Goal: Information Seeking & Learning: Learn about a topic

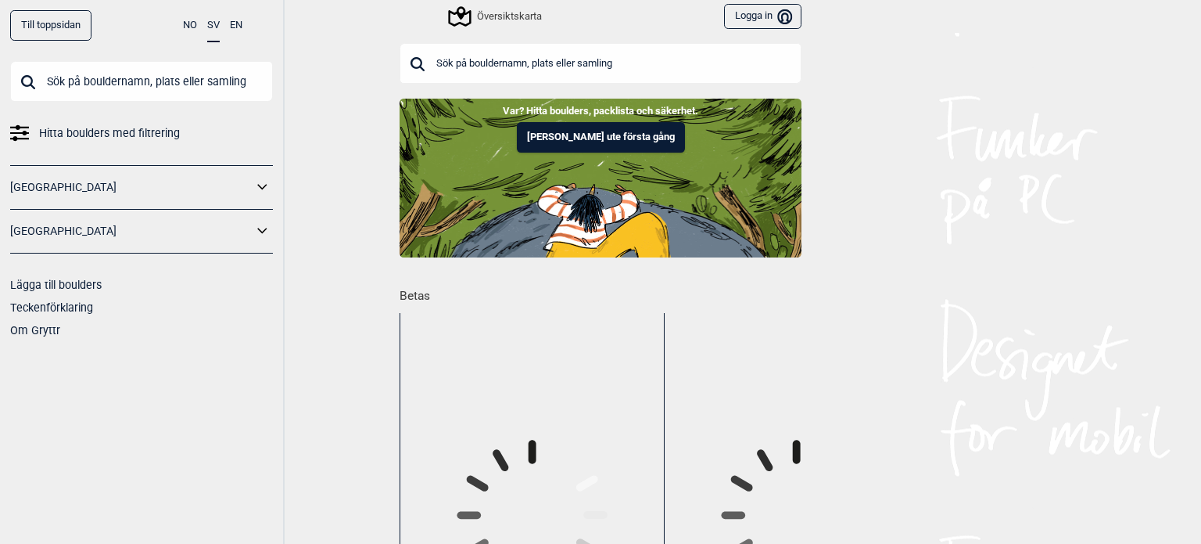
click at [264, 232] on icon at bounding box center [263, 231] width 20 height 23
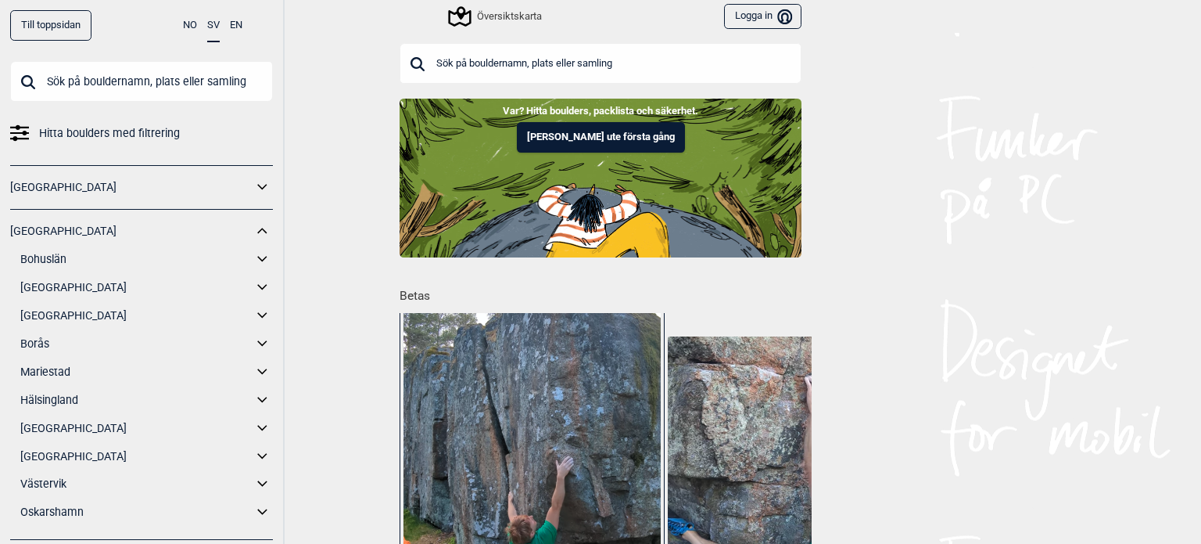
click at [73, 287] on link "[GEOGRAPHIC_DATA]" at bounding box center [136, 287] width 232 height 23
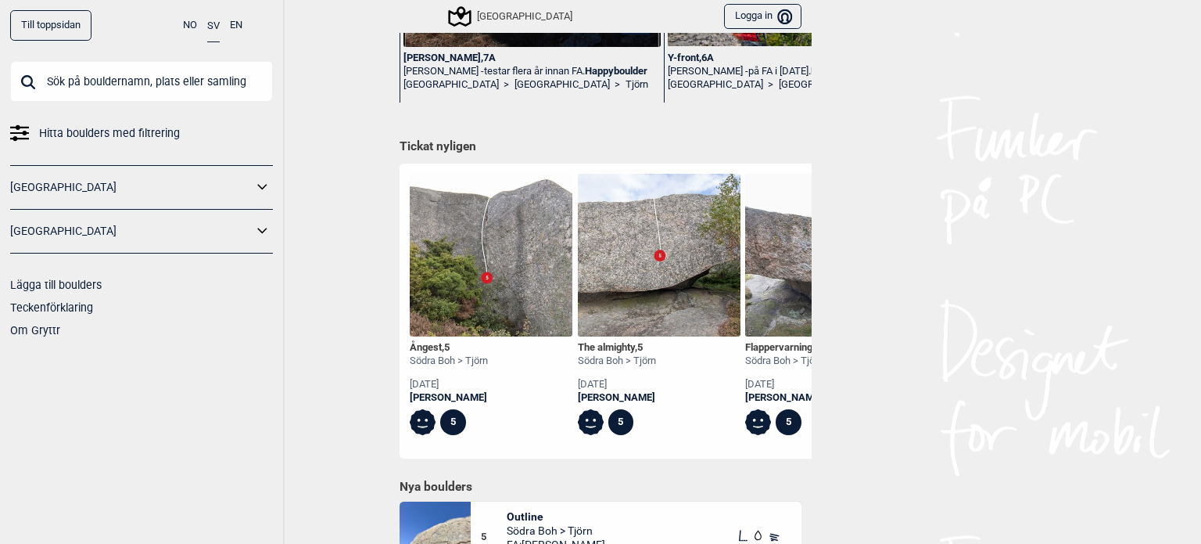
scroll to position [626, 0]
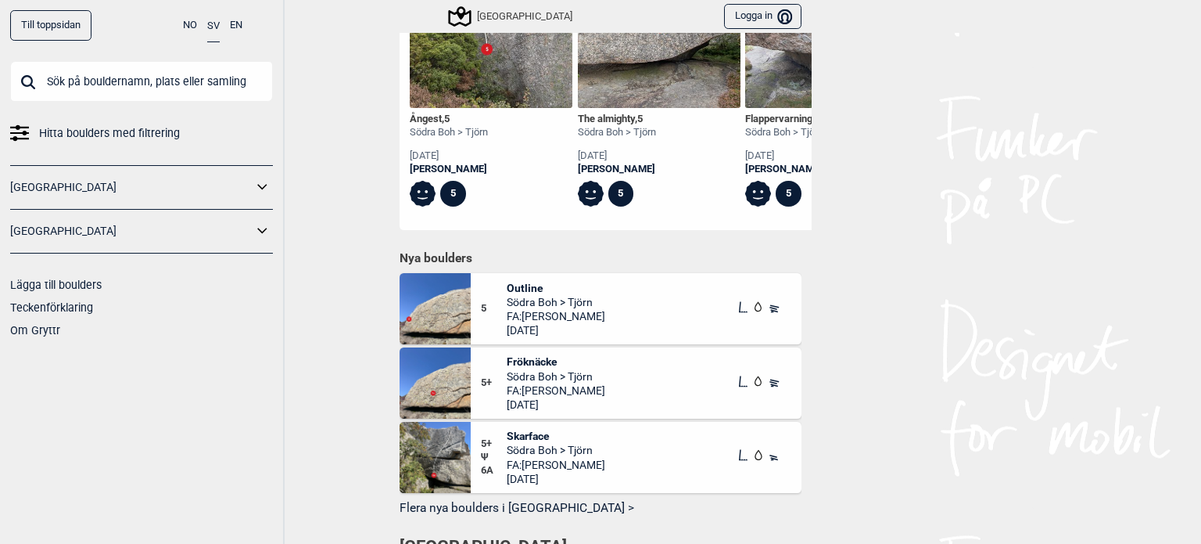
click at [528, 296] on span "Södra Boh > Tjörn" at bounding box center [556, 302] width 99 height 14
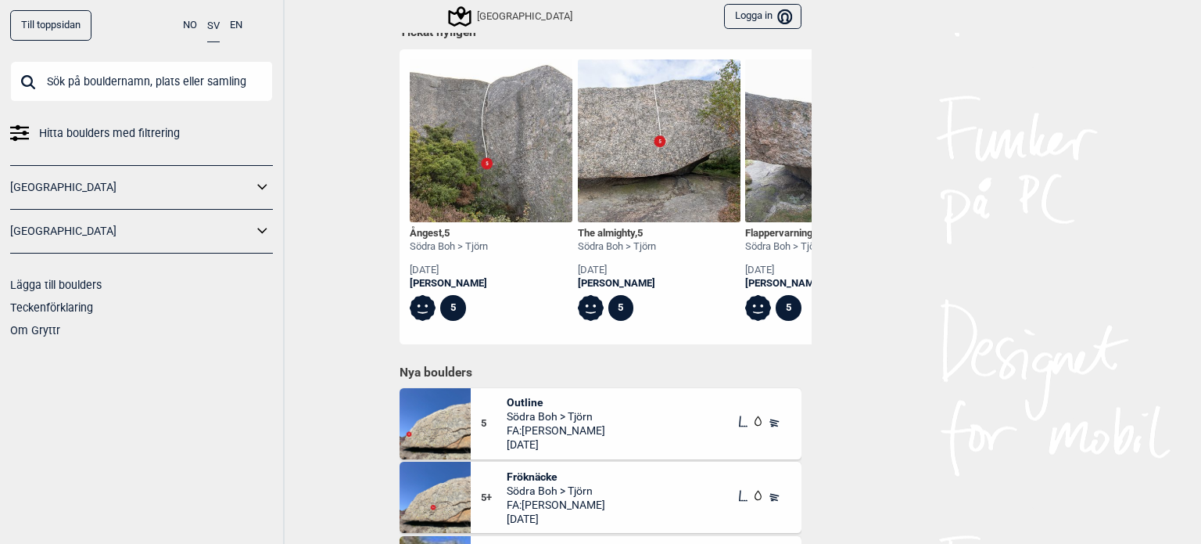
scroll to position [588, 0]
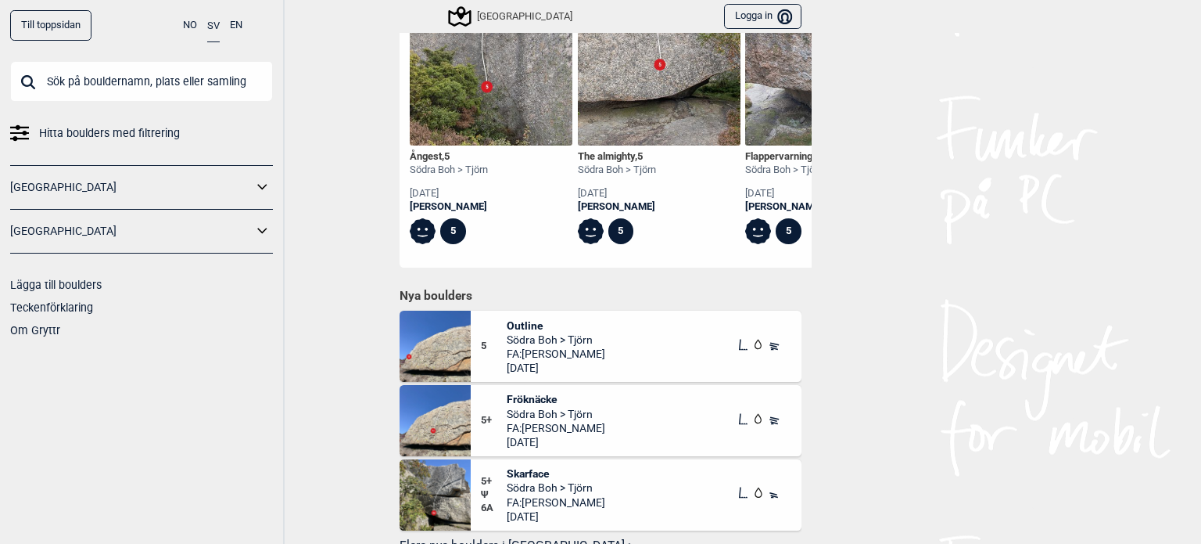
click at [520, 392] on span "Fröknäcke" at bounding box center [556, 399] width 99 height 14
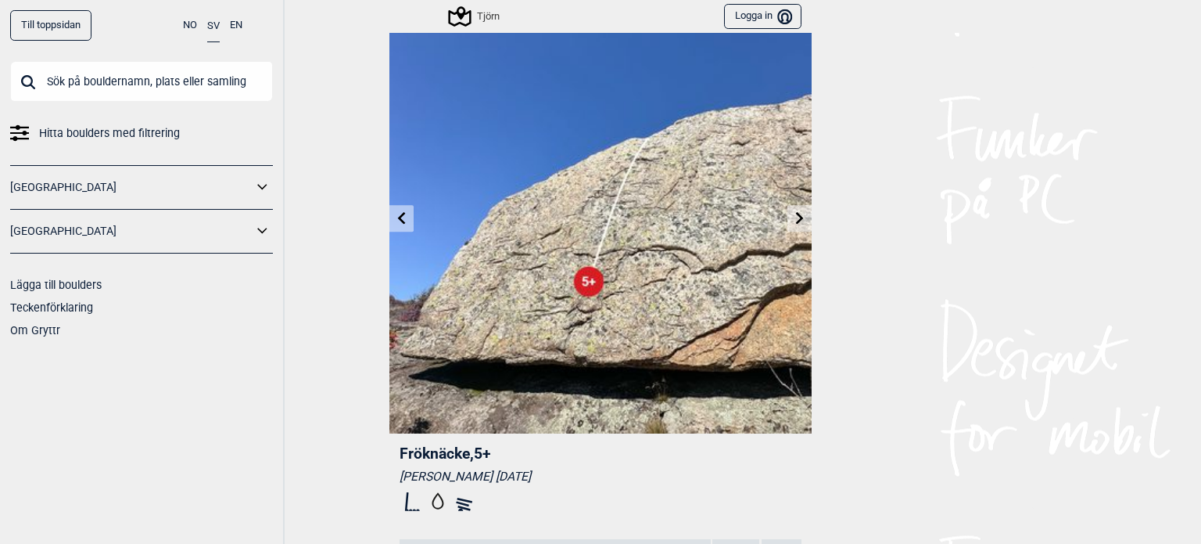
scroll to position [78, 0]
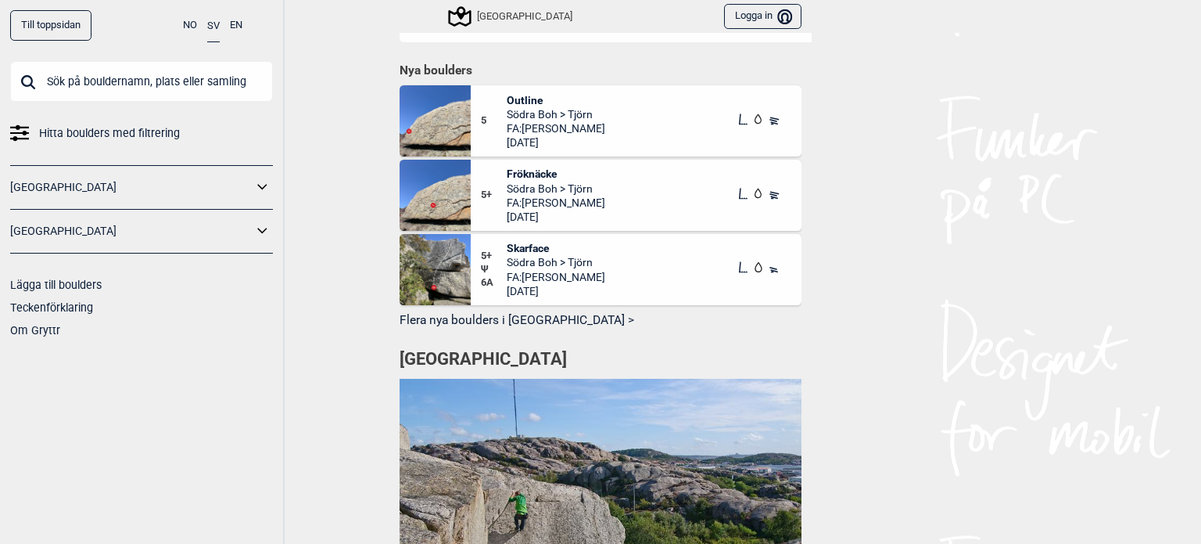
scroll to position [823, 0]
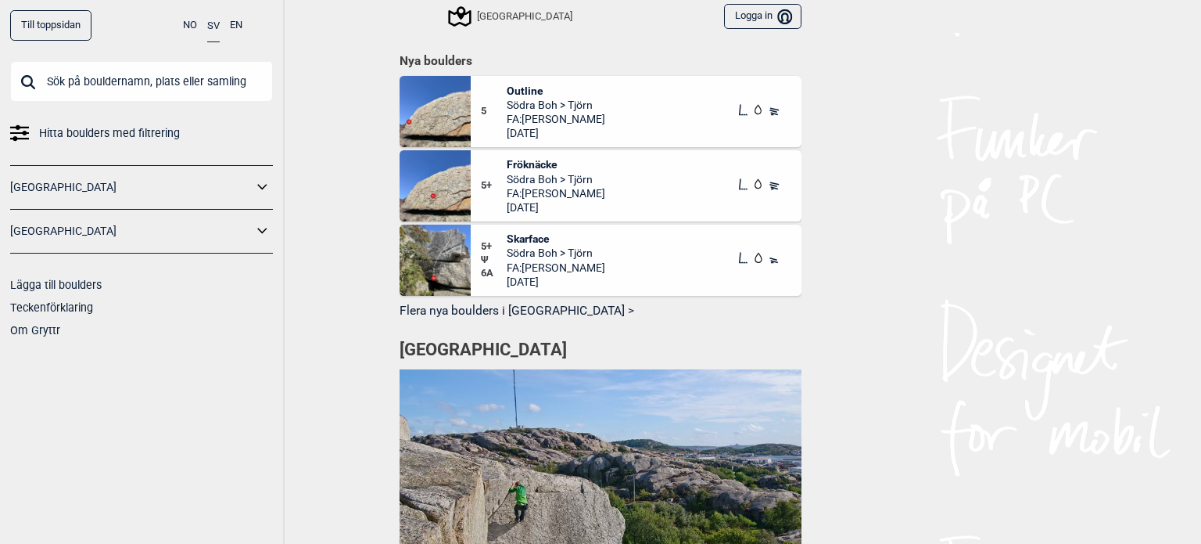
click at [498, 309] on button "Flera nya boulders i [GEOGRAPHIC_DATA] >" at bounding box center [601, 311] width 402 height 24
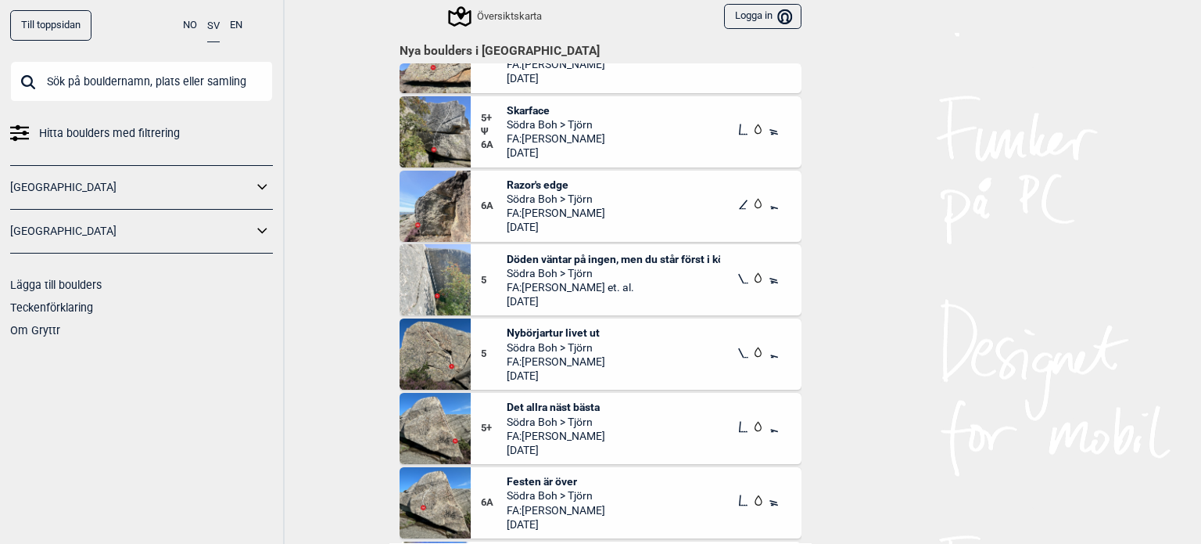
scroll to position [118, 0]
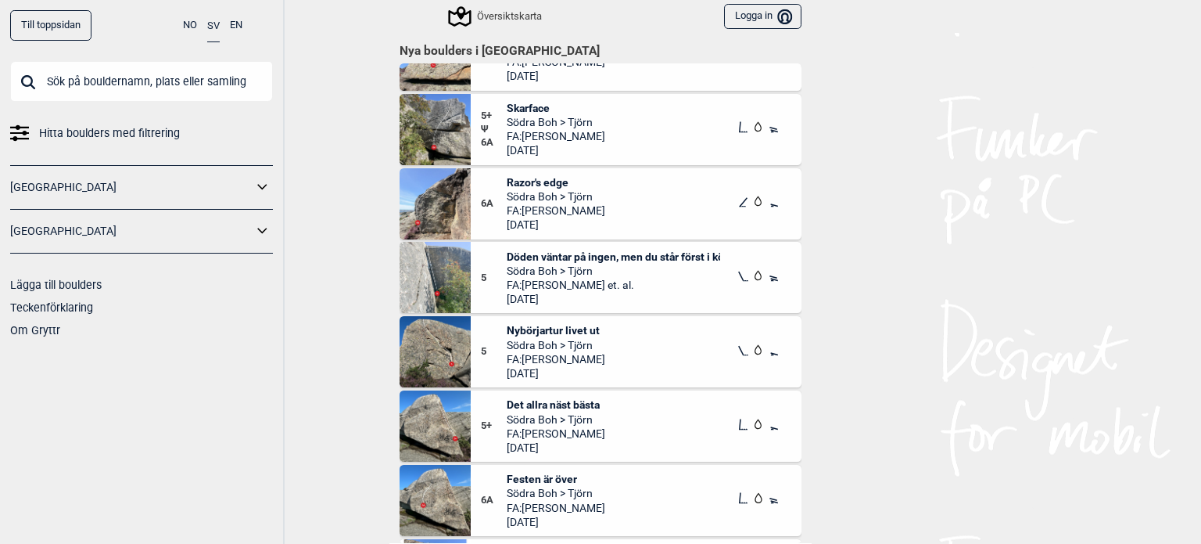
drag, startPoint x: 568, startPoint y: 251, endPoint x: 482, endPoint y: 246, distance: 86.2
click at [482, 246] on div "5 Döden väntar på ingen, men du står först i kön Södra Boh > Tjörn FA: Hilding …" at bounding box center [636, 277] width 331 height 71
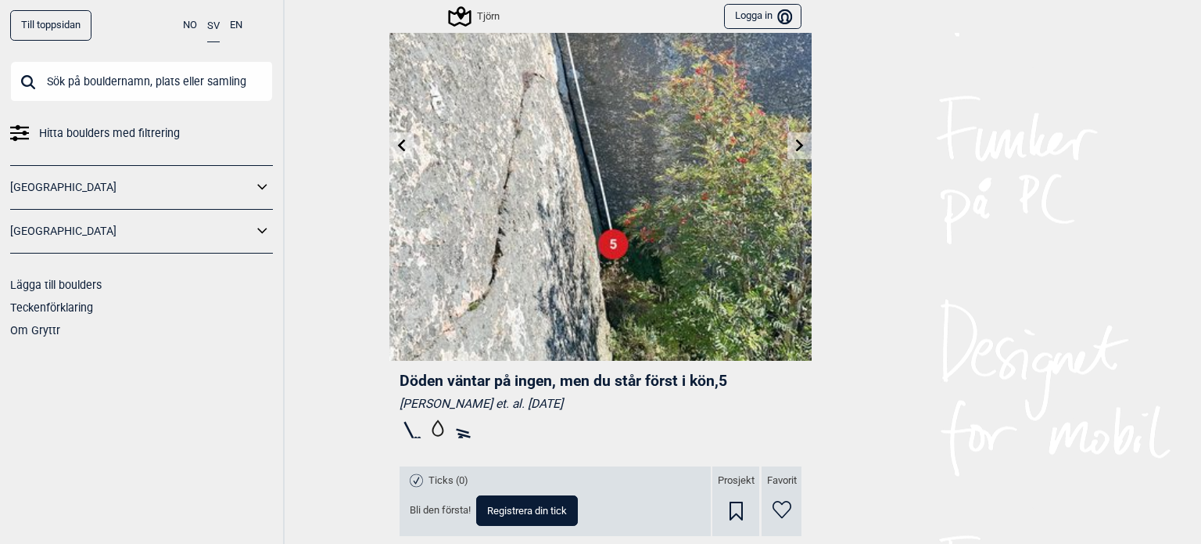
scroll to position [319, 0]
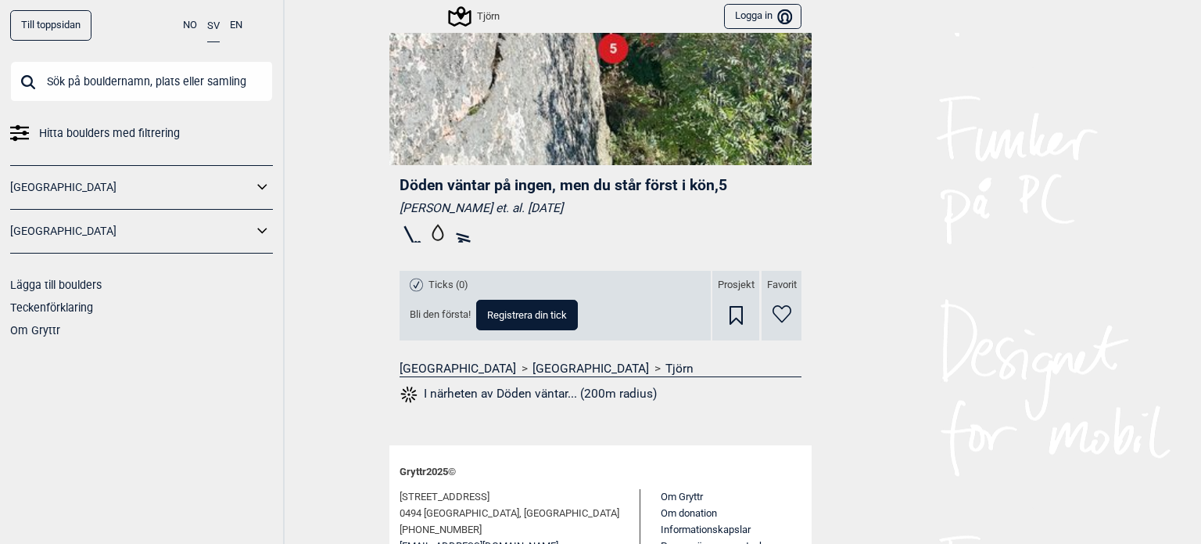
click at [506, 391] on button "I närheten av Döden väntar... (200m radius)" at bounding box center [528, 394] width 257 height 20
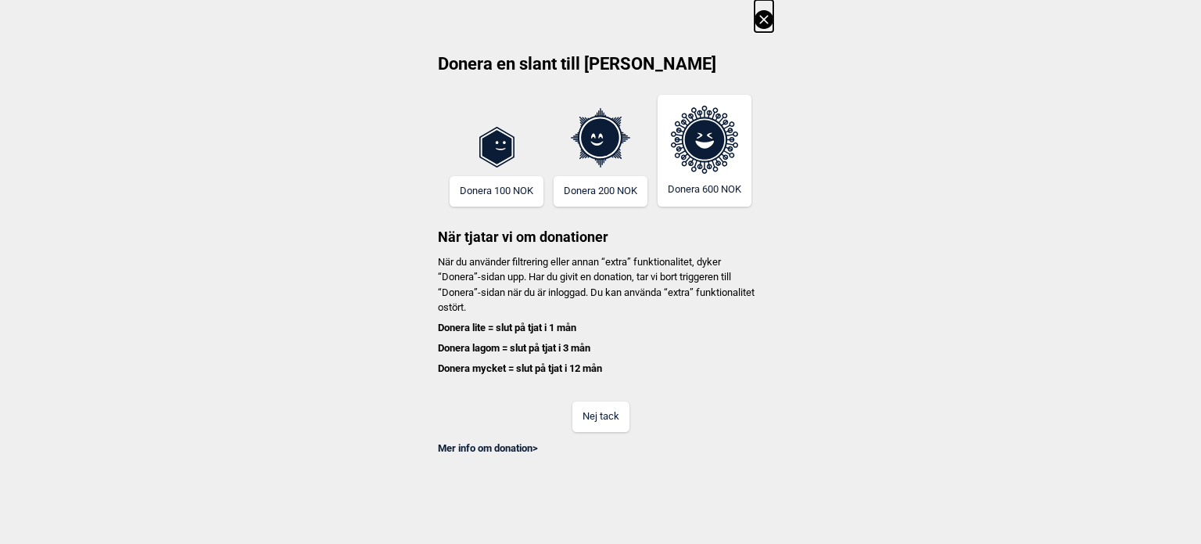
scroll to position [0, 5275]
click at [604, 404] on button "Nej tack" at bounding box center [601, 416] width 57 height 31
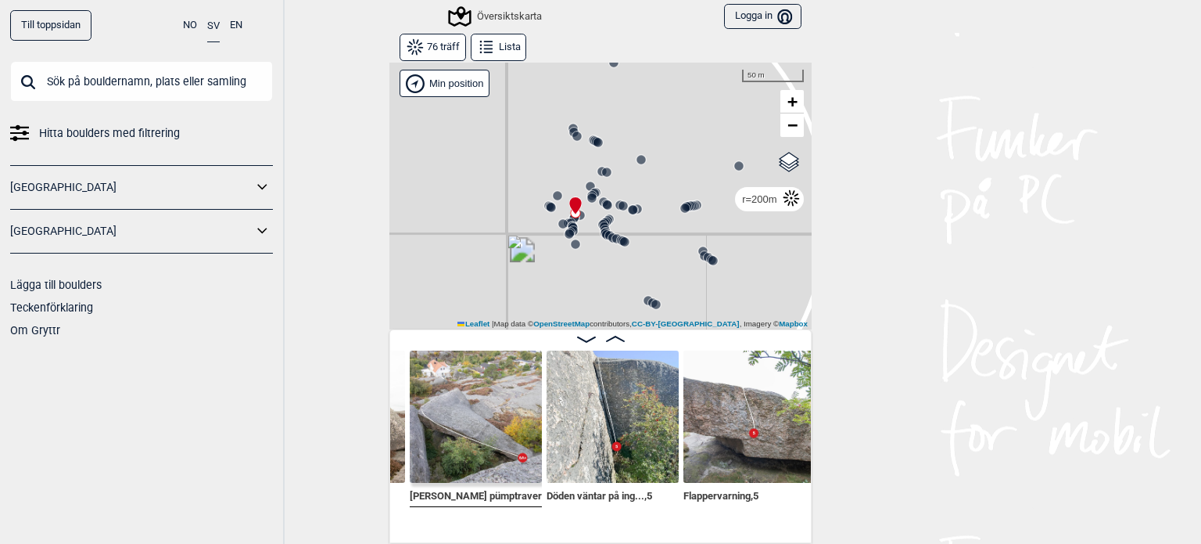
drag, startPoint x: 507, startPoint y: 253, endPoint x: 524, endPoint y: 103, distance: 150.4
click at [523, 103] on div "Gol [GEOGRAPHIC_DATA] Kolomoen [GEOGRAPHIC_DATA] [GEOGRAPHIC_DATA] [GEOGRAPHIC_…" at bounding box center [601, 196] width 422 height 268
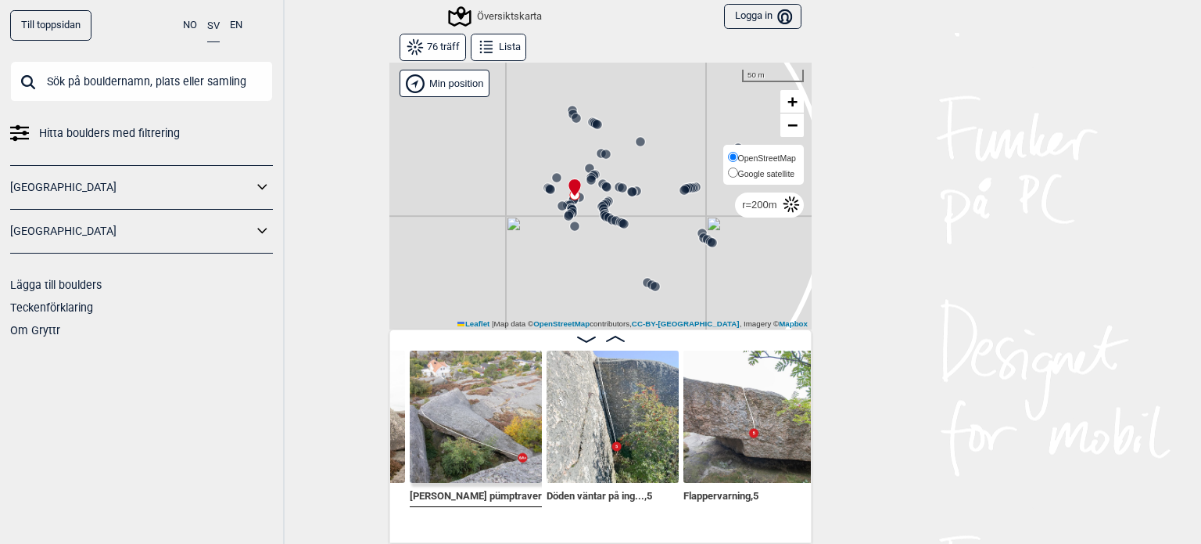
click at [767, 171] on span "Google satellite" at bounding box center [766, 173] width 57 height 9
click at [738, 171] on input "Google satellite" at bounding box center [733, 172] width 10 height 10
radio input "true"
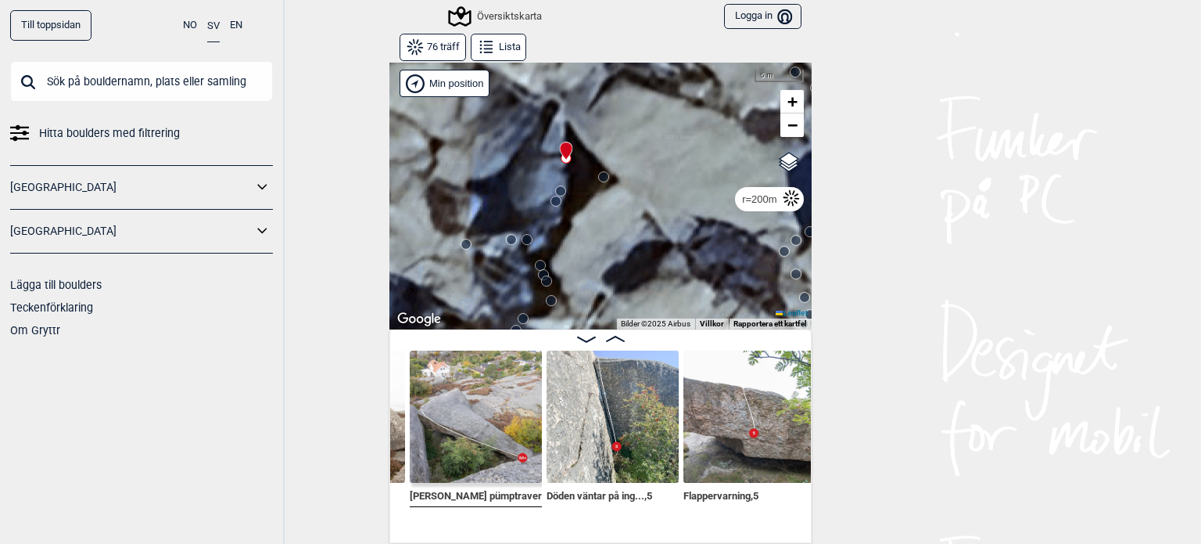
click at [960, 232] on div "Till toppsidan NO SV EN Hitta boulders med filtrering [GEOGRAPHIC_DATA] [GEOGRA…" at bounding box center [600, 272] width 1201 height 544
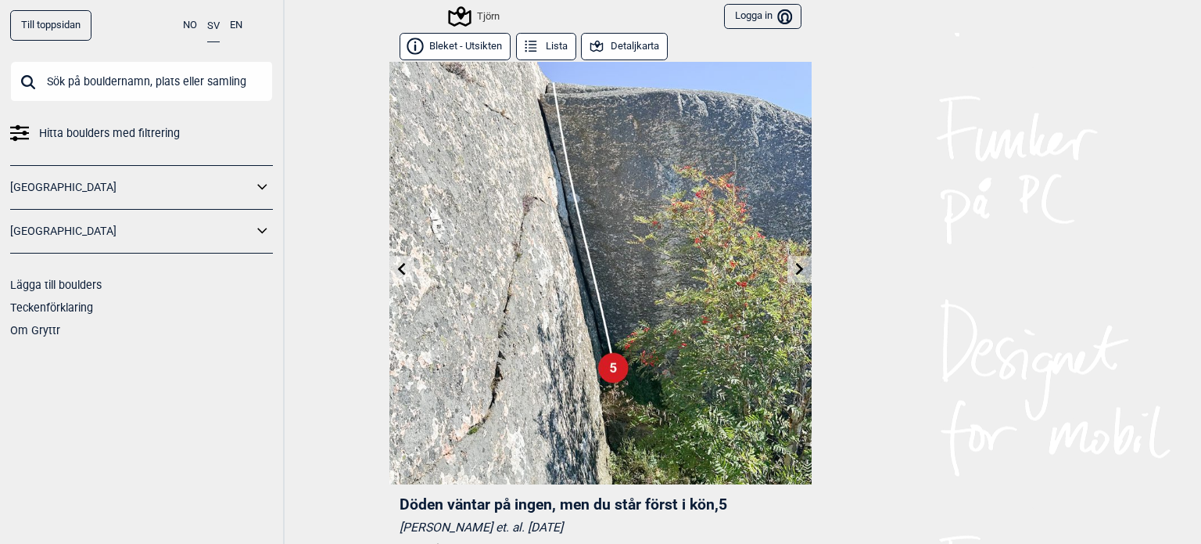
click at [408, 257] on img at bounding box center [601, 273] width 422 height 422
click at [400, 260] on link at bounding box center [402, 270] width 24 height 26
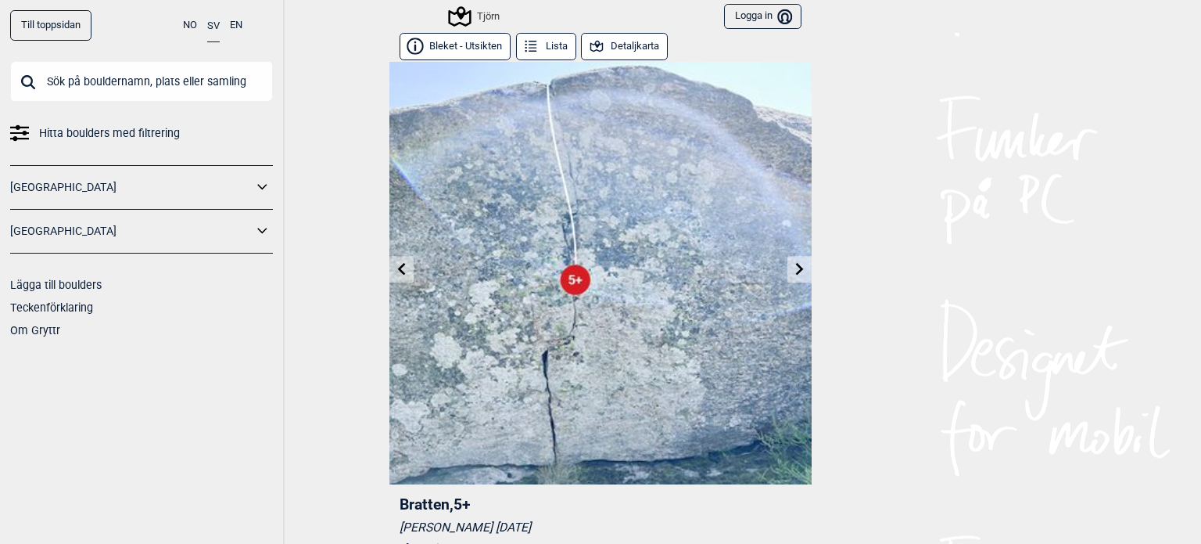
click at [799, 262] on icon at bounding box center [800, 268] width 13 height 13
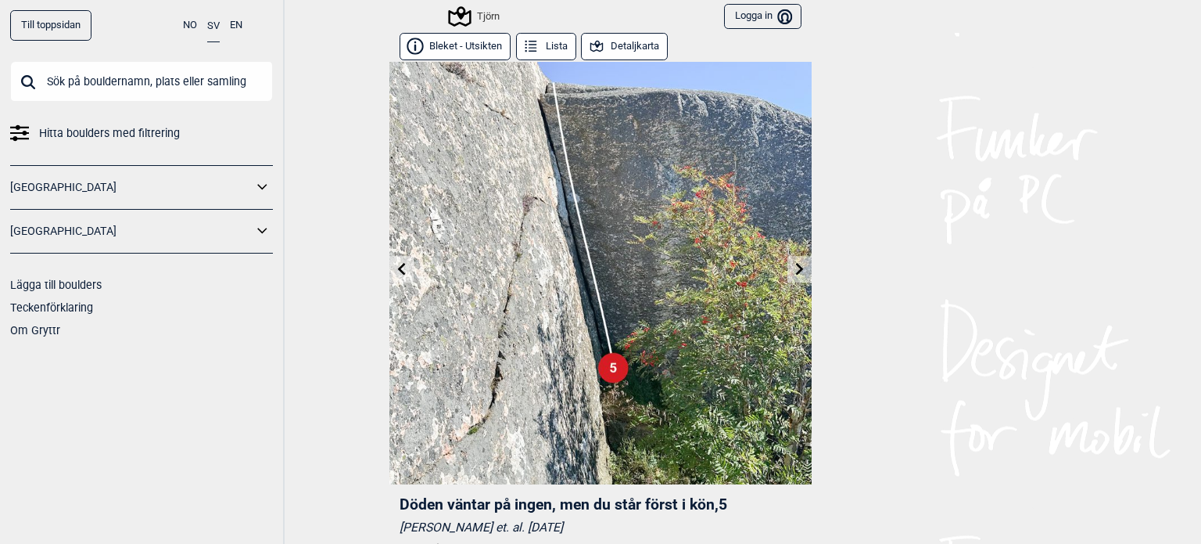
click at [392, 258] on link at bounding box center [402, 270] width 24 height 26
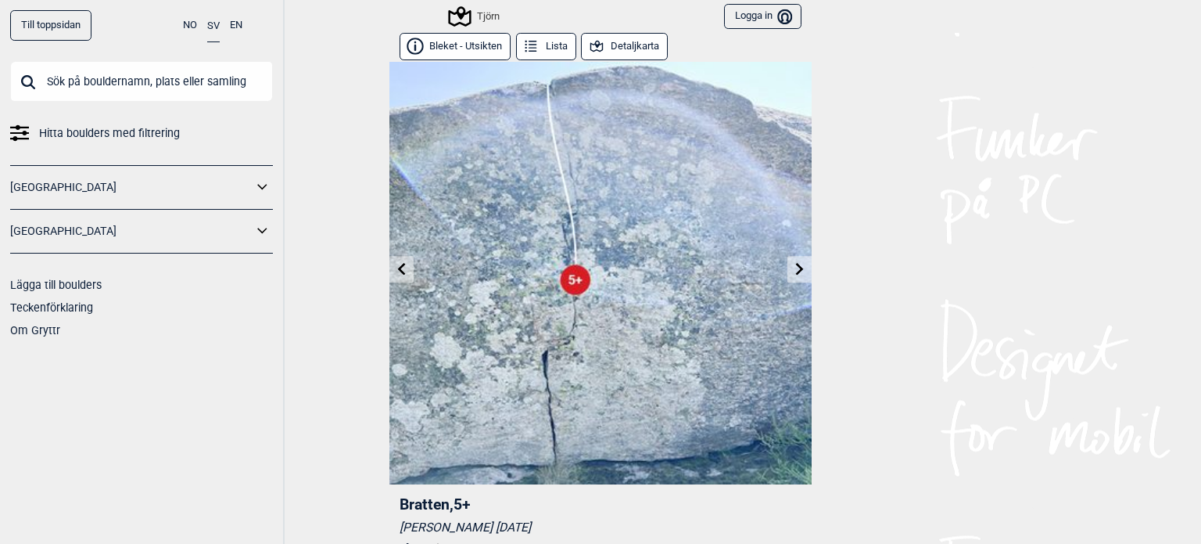
click at [390, 260] on link at bounding box center [402, 270] width 24 height 26
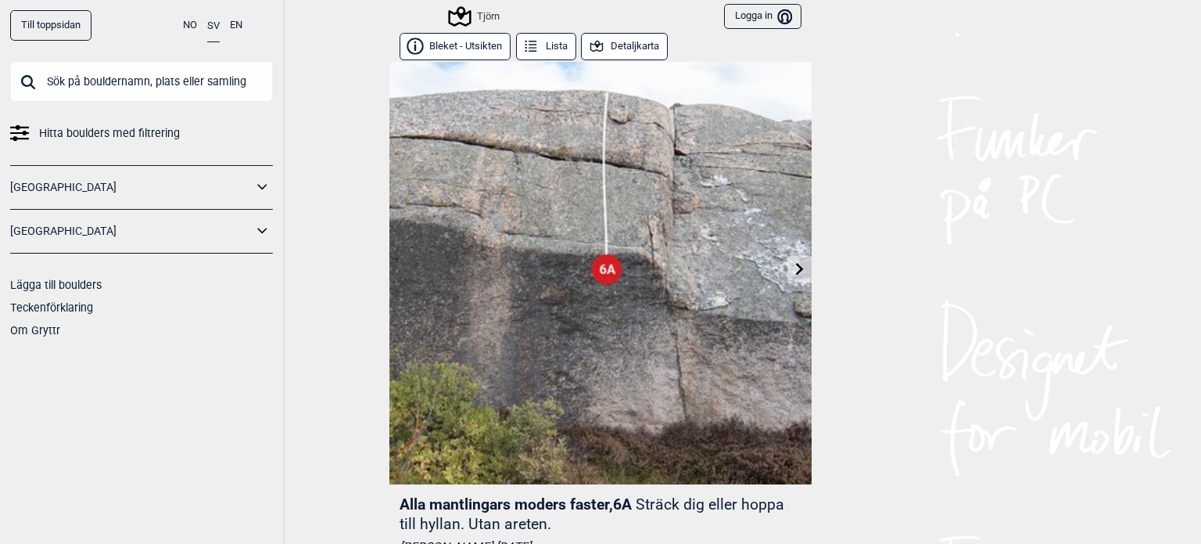
click at [794, 265] on icon at bounding box center [800, 268] width 13 height 13
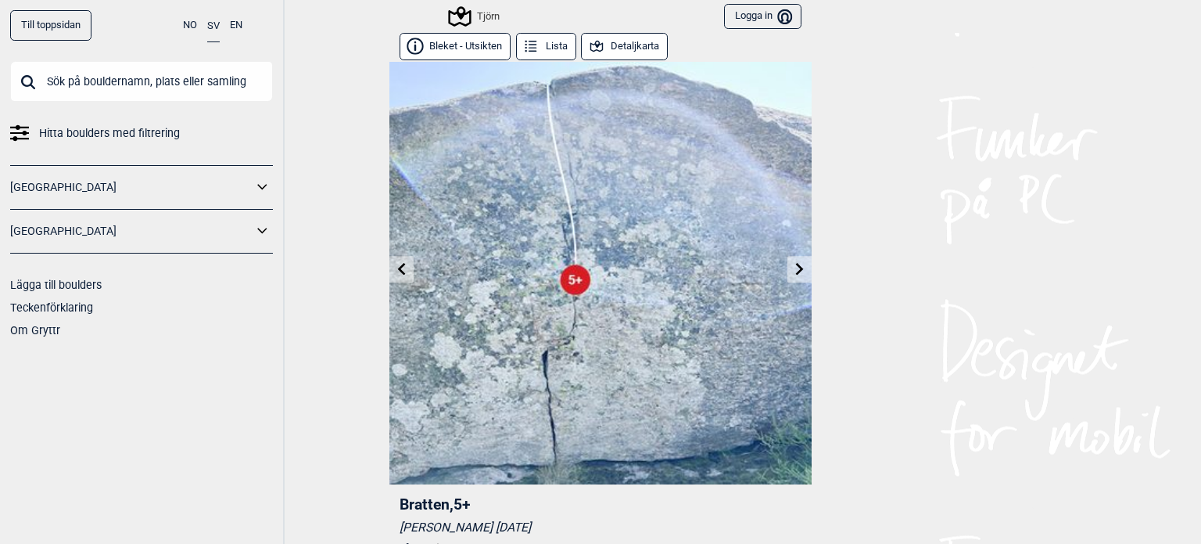
click at [794, 265] on icon at bounding box center [800, 268] width 13 height 13
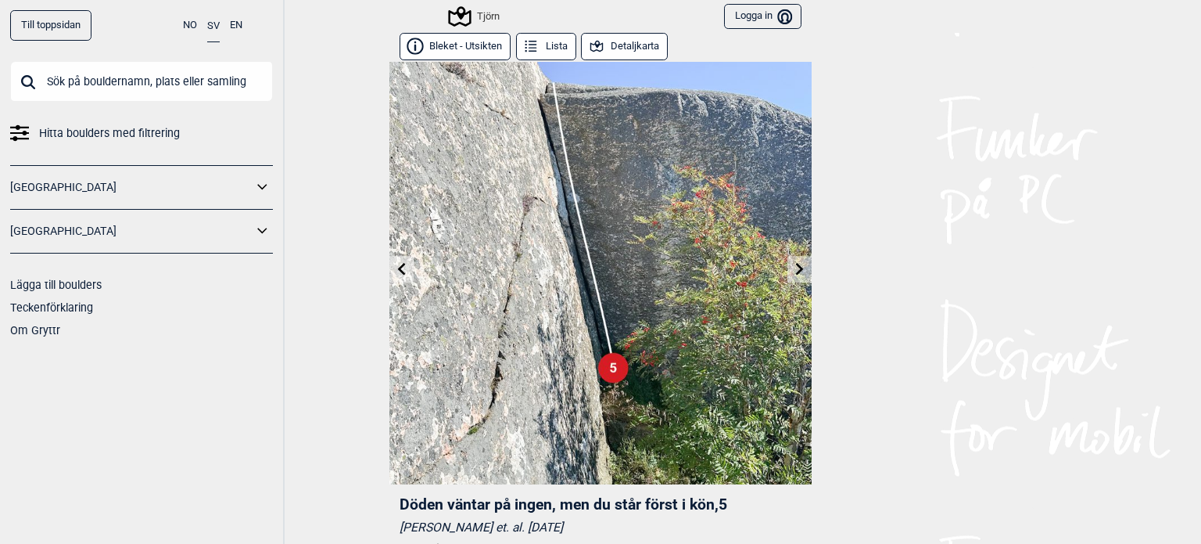
click at [794, 265] on icon at bounding box center [800, 268] width 13 height 13
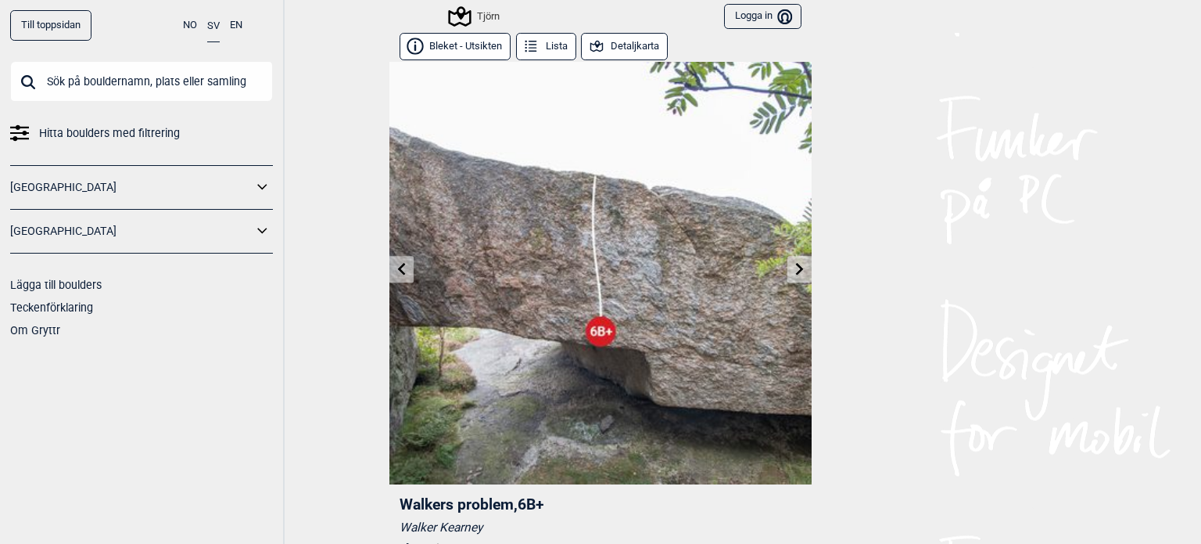
click at [794, 265] on icon at bounding box center [800, 268] width 13 height 13
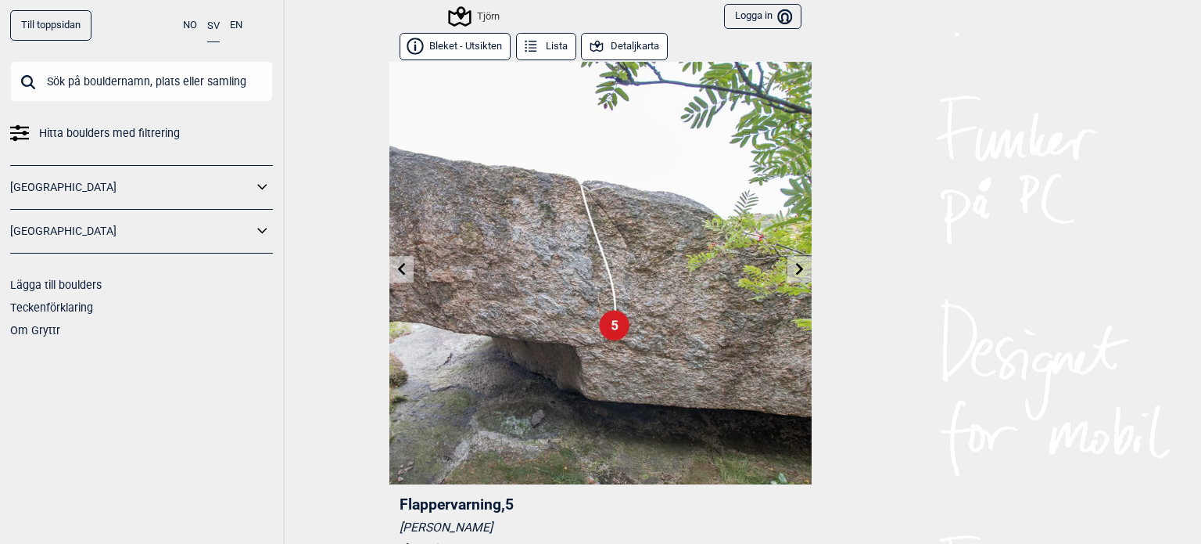
click at [794, 266] on icon at bounding box center [800, 268] width 13 height 13
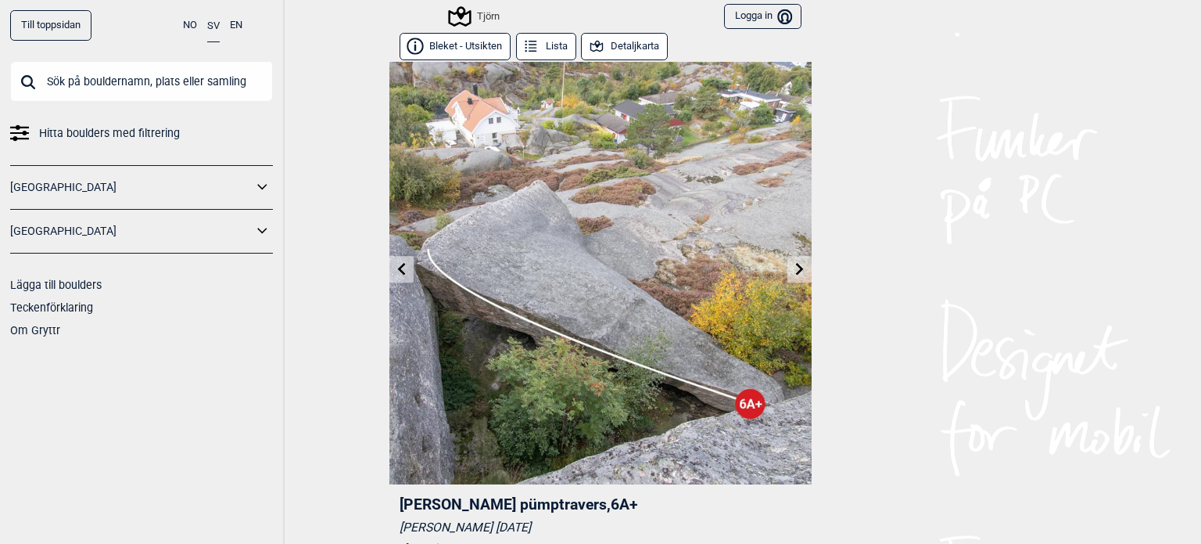
click at [794, 266] on icon at bounding box center [800, 268] width 13 height 13
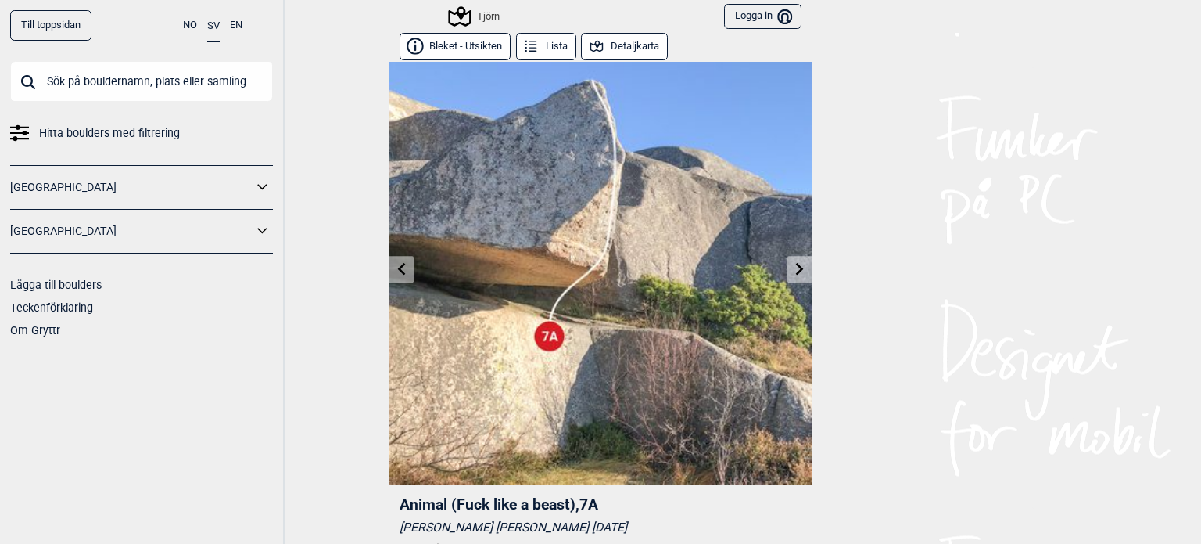
click at [794, 266] on icon at bounding box center [800, 268] width 13 height 13
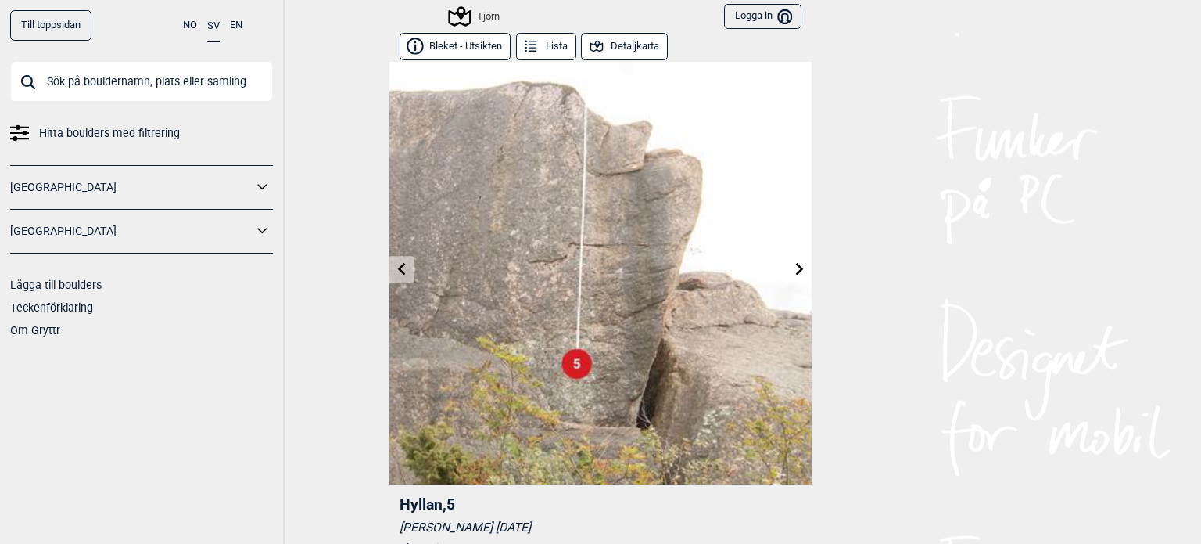
click at [794, 266] on icon at bounding box center [800, 268] width 13 height 13
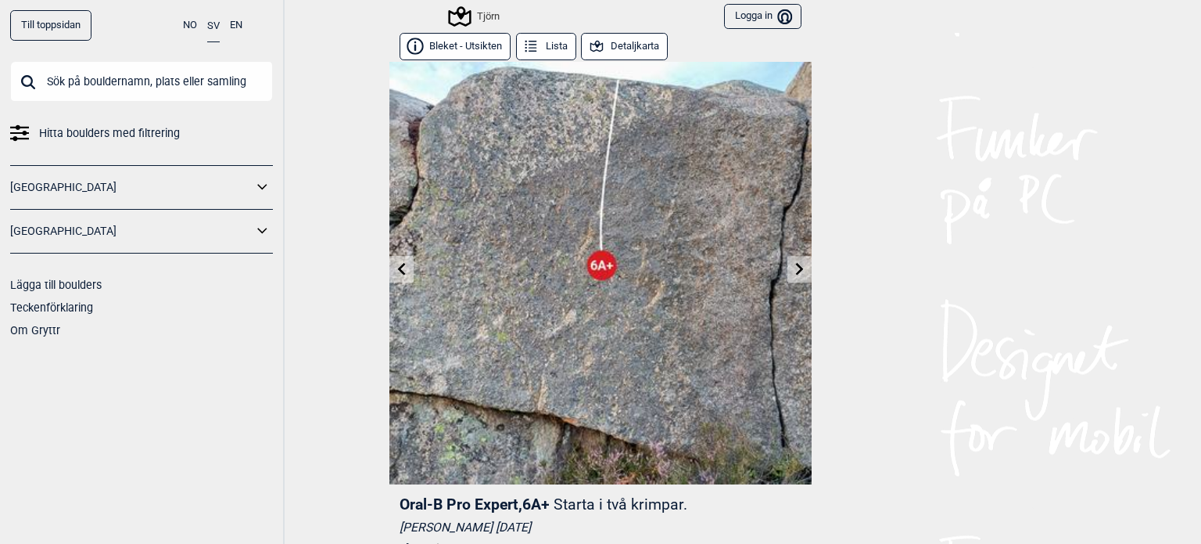
click at [794, 266] on icon at bounding box center [800, 268] width 13 height 13
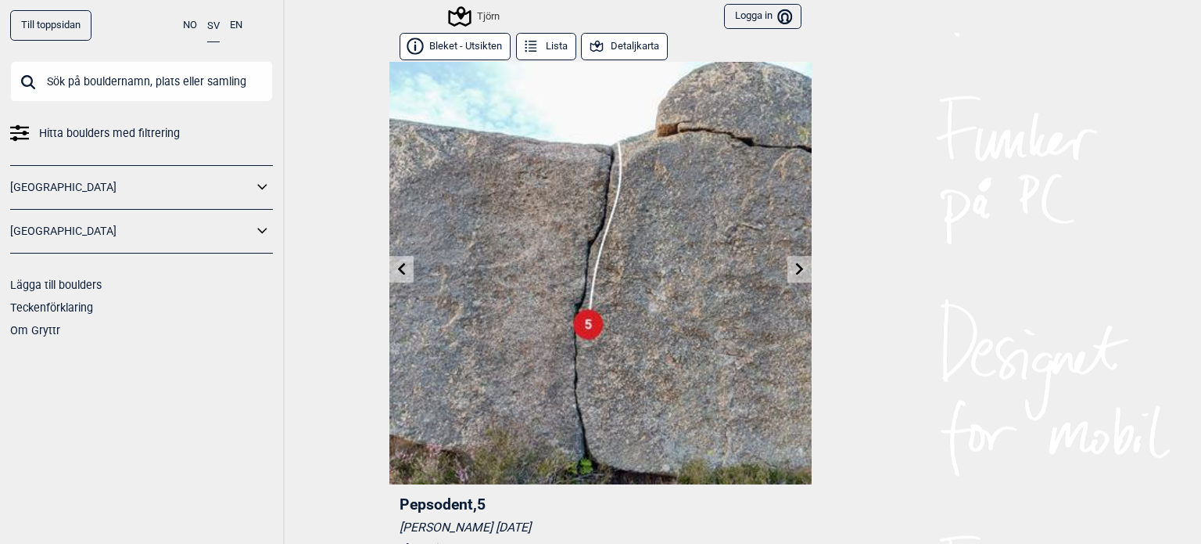
click at [794, 266] on icon at bounding box center [800, 268] width 13 height 13
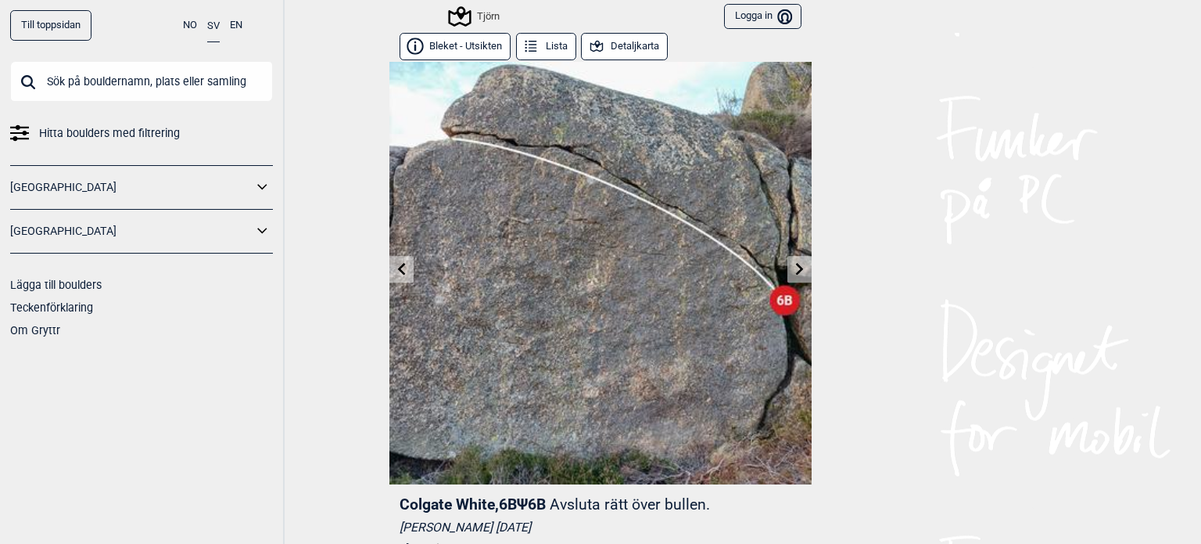
click at [794, 266] on icon at bounding box center [800, 268] width 13 height 13
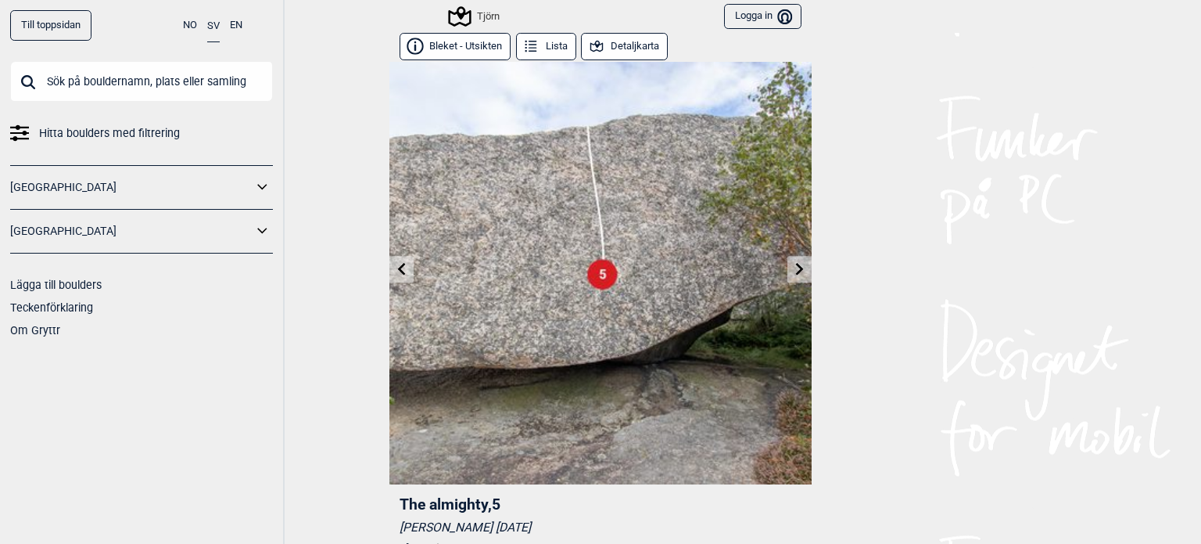
click at [794, 266] on icon at bounding box center [800, 268] width 13 height 13
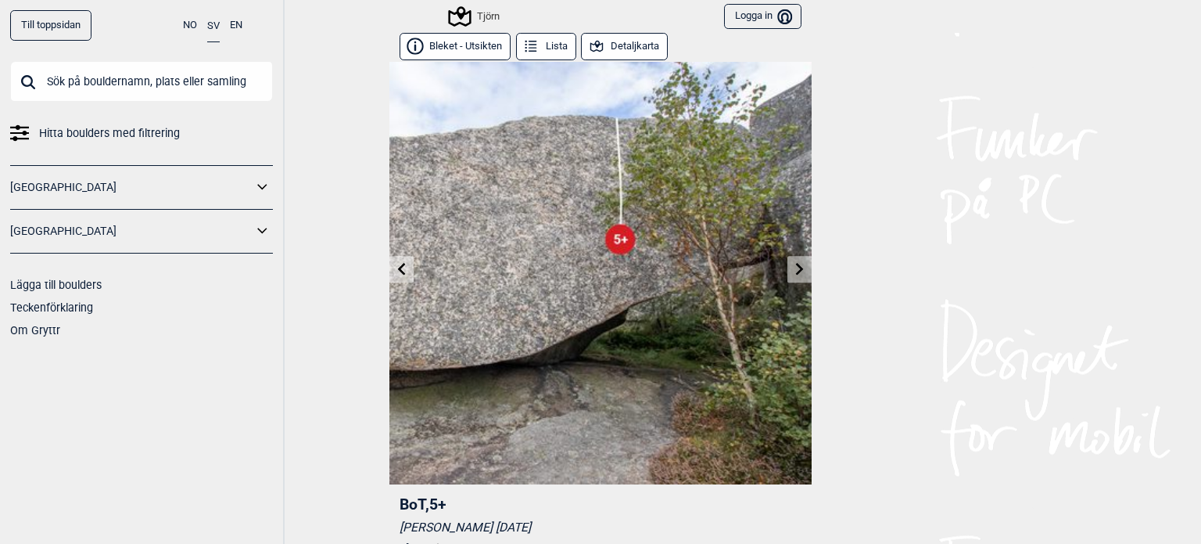
click at [794, 267] on icon at bounding box center [800, 268] width 13 height 13
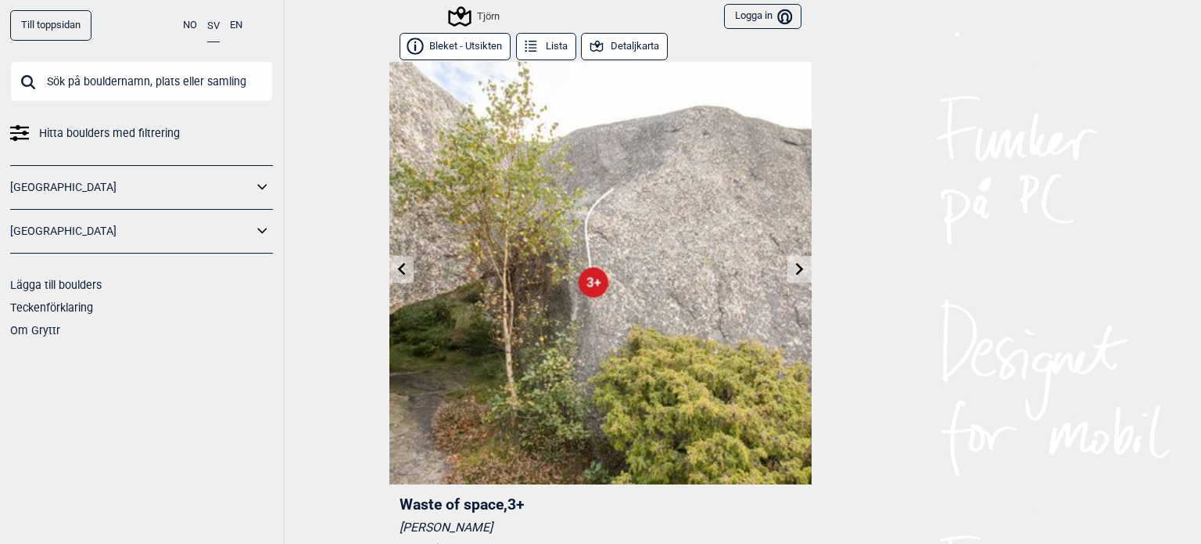
click at [794, 267] on icon at bounding box center [800, 268] width 13 height 13
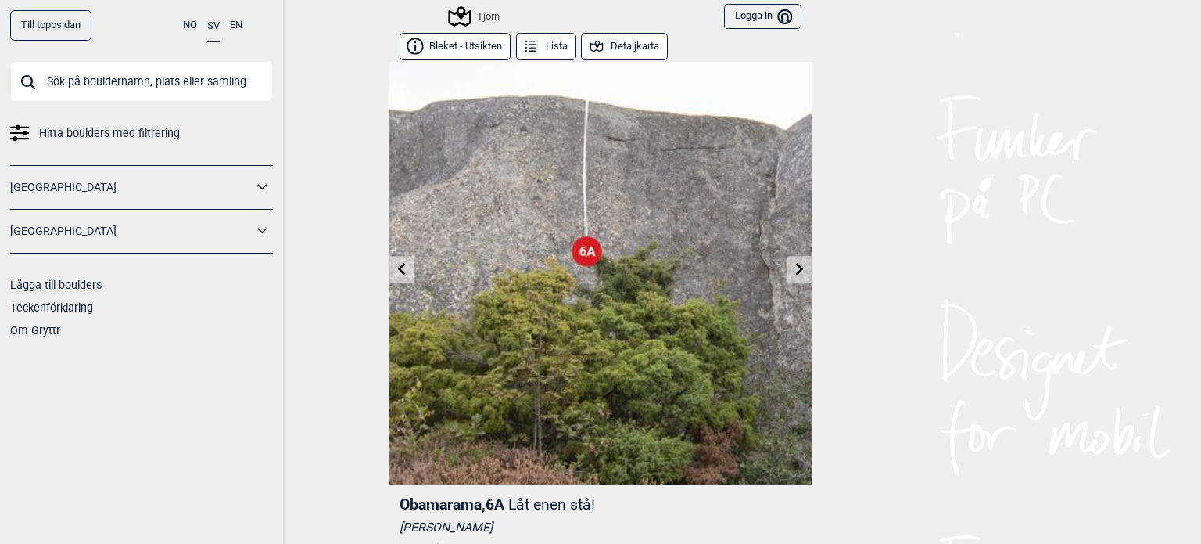
click at [794, 267] on icon at bounding box center [800, 268] width 13 height 13
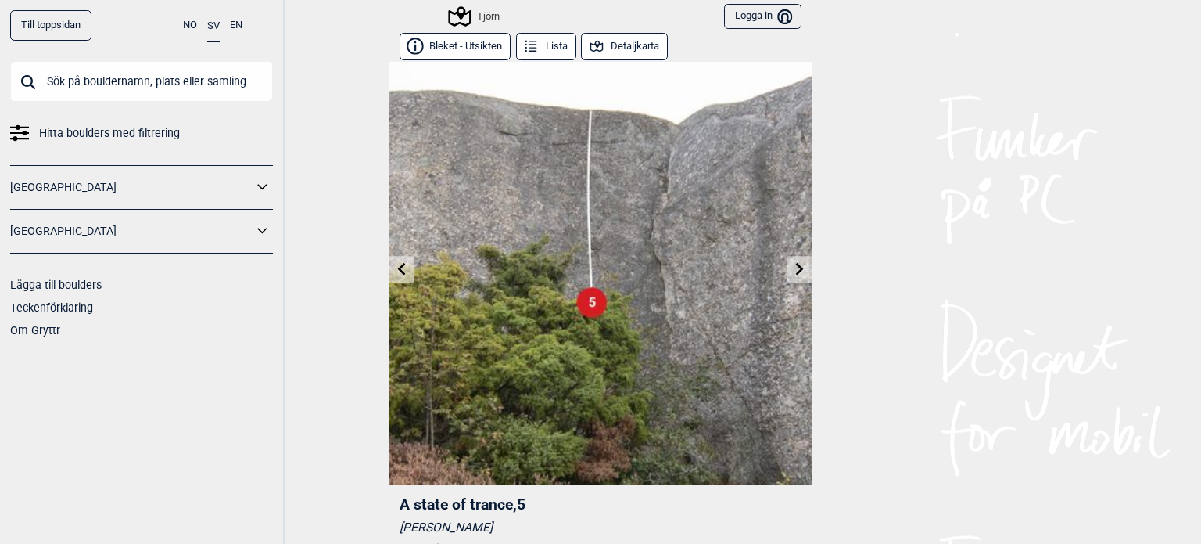
click at [794, 267] on icon at bounding box center [800, 268] width 13 height 13
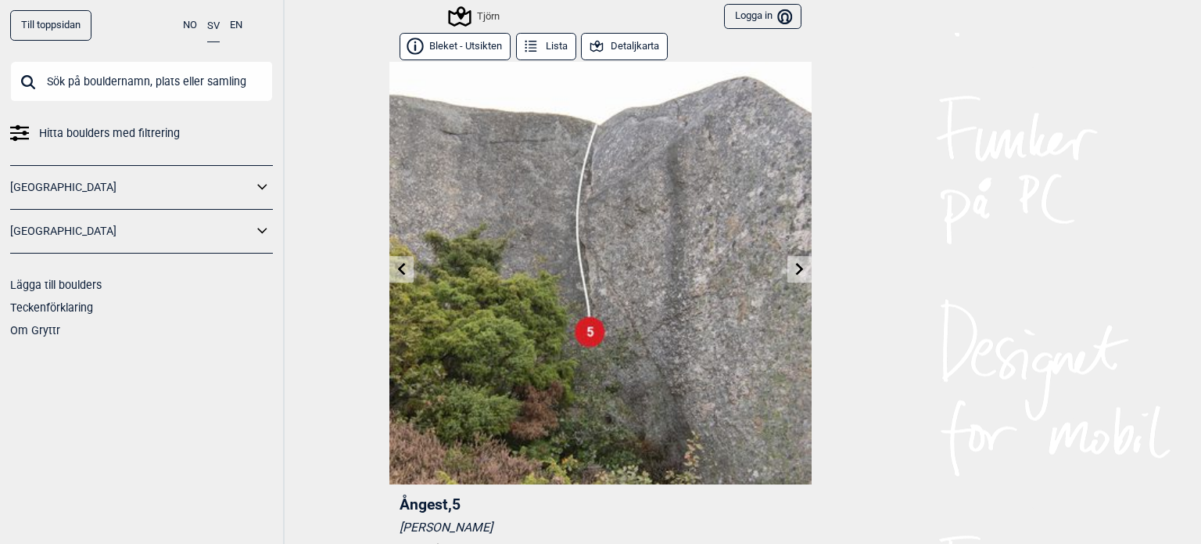
click at [794, 267] on icon at bounding box center [800, 268] width 13 height 13
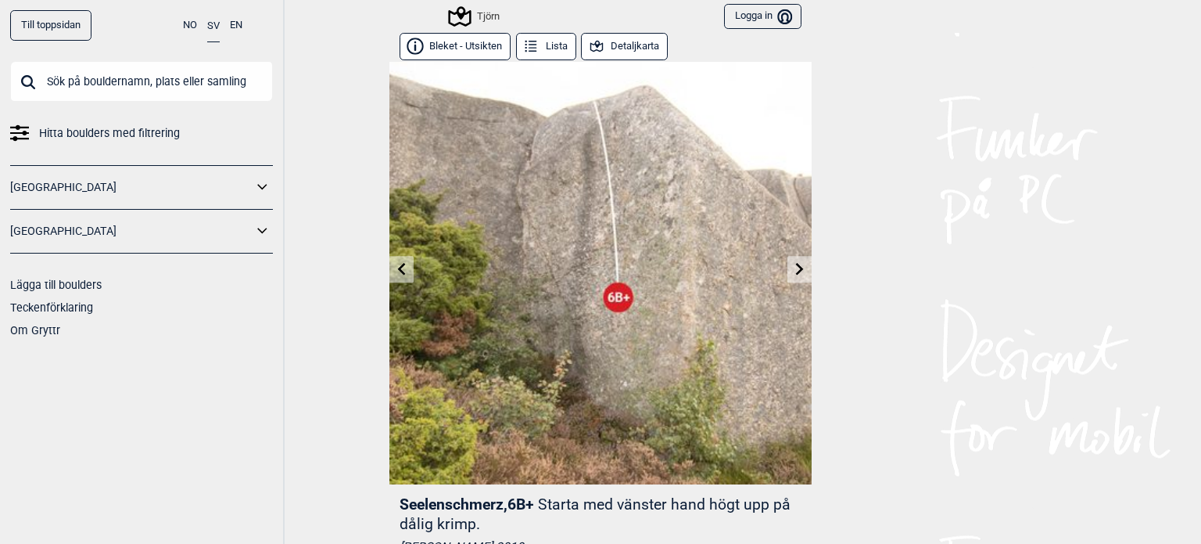
click at [794, 267] on icon at bounding box center [800, 268] width 13 height 13
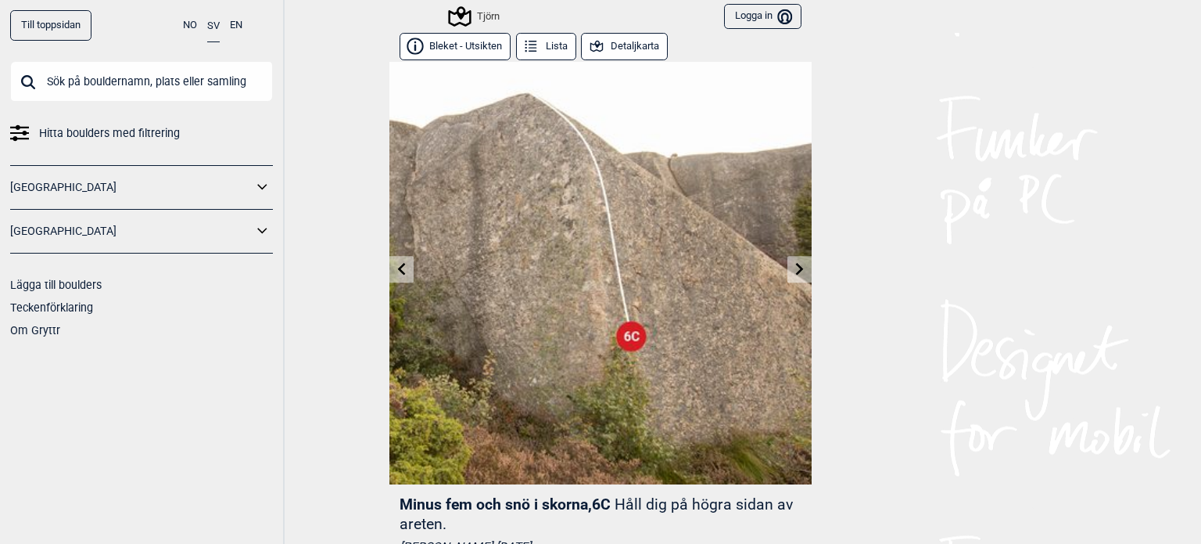
click at [794, 267] on icon at bounding box center [800, 268] width 13 height 13
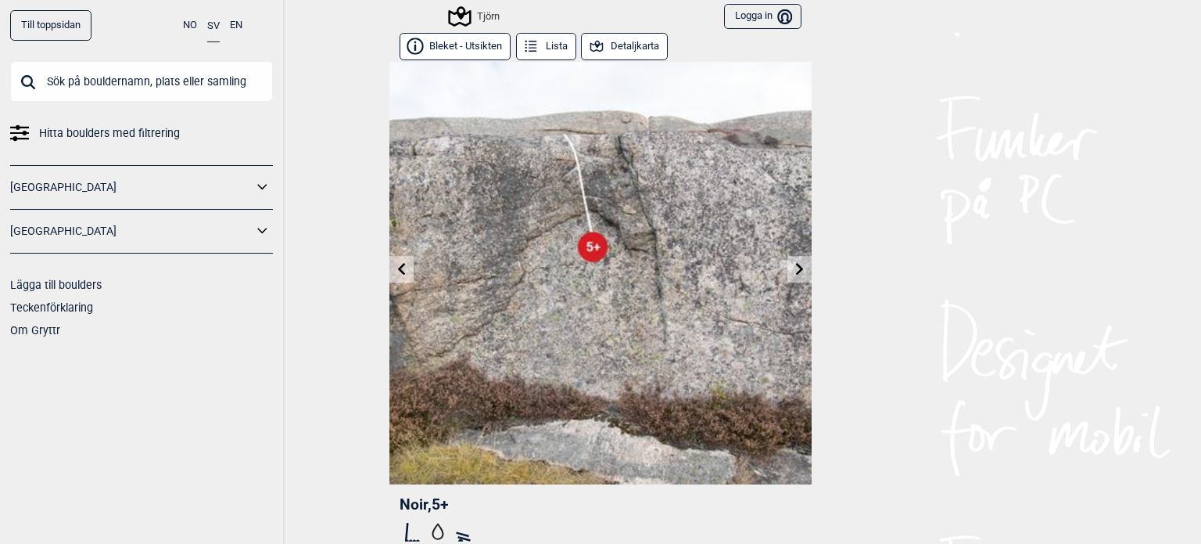
click at [794, 267] on icon at bounding box center [800, 268] width 13 height 13
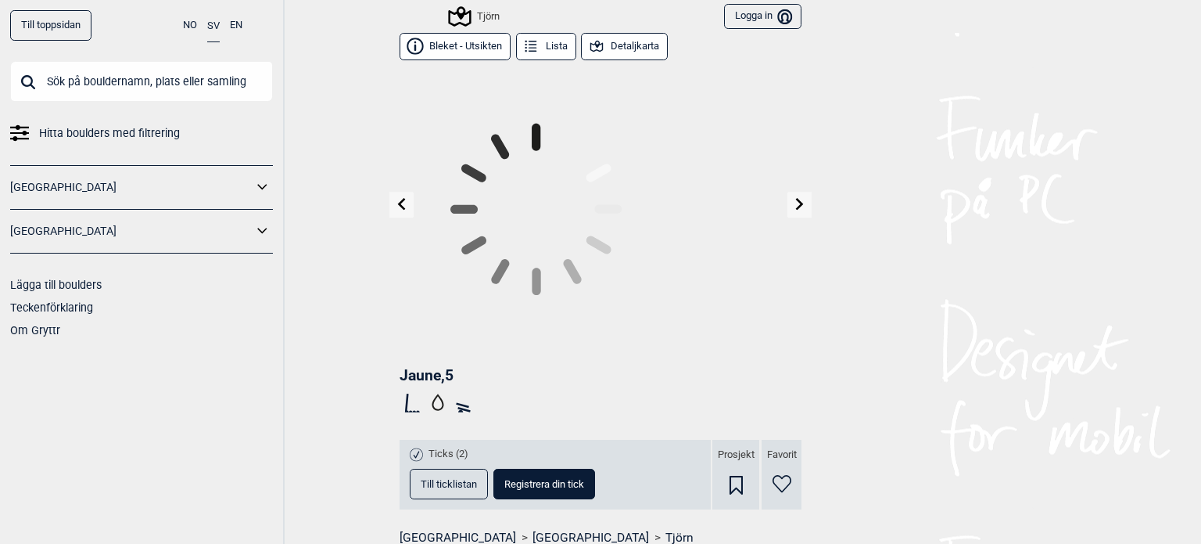
click at [790, 267] on div at bounding box center [601, 208] width 422 height 293
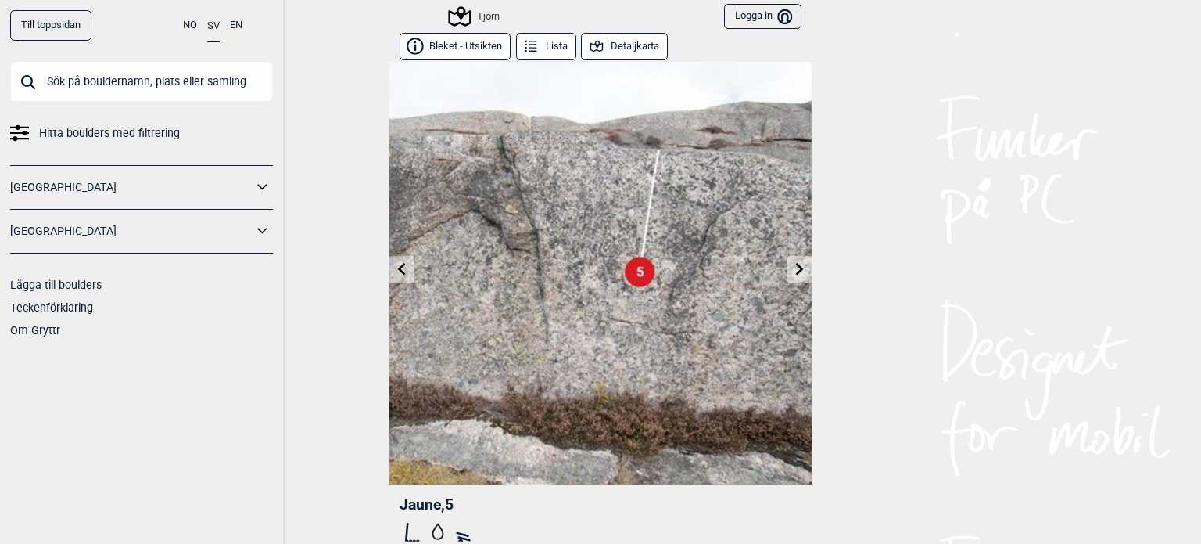
click at [794, 267] on icon at bounding box center [800, 268] width 13 height 13
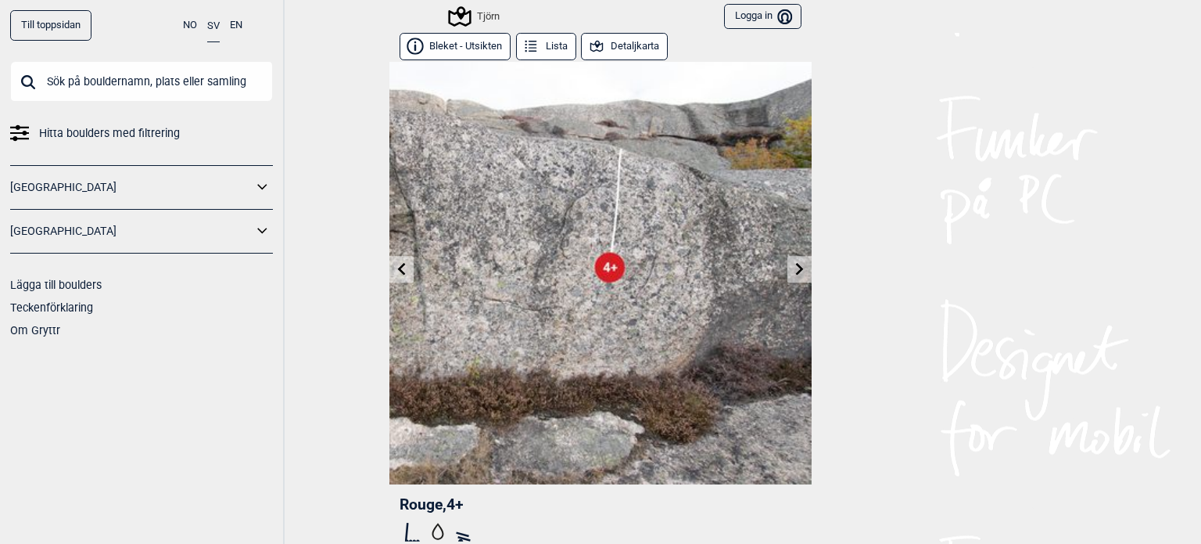
click at [794, 267] on icon at bounding box center [800, 268] width 13 height 13
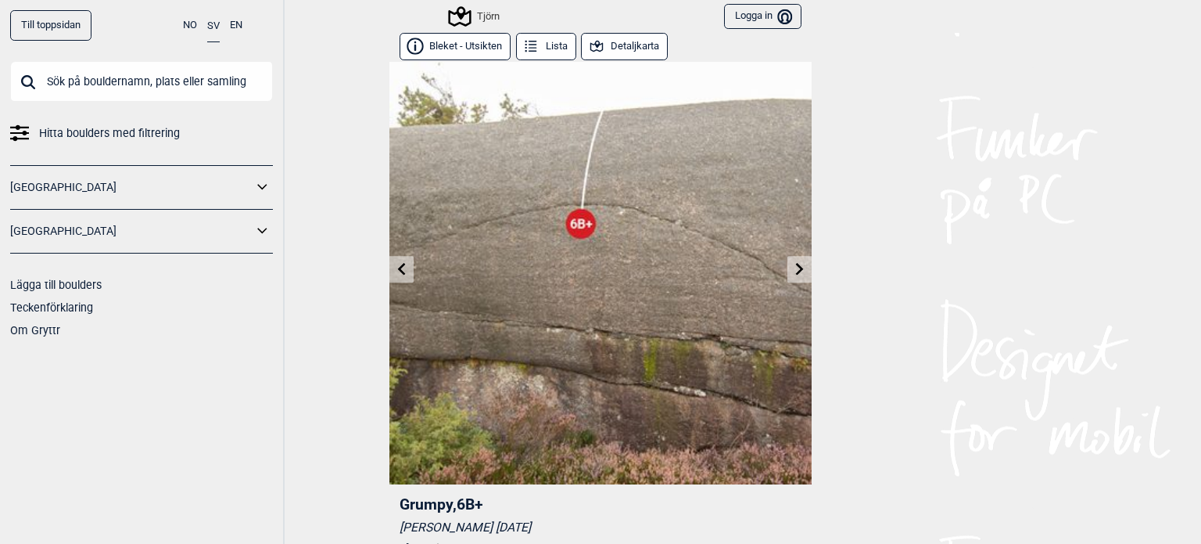
click at [794, 267] on icon at bounding box center [800, 268] width 13 height 13
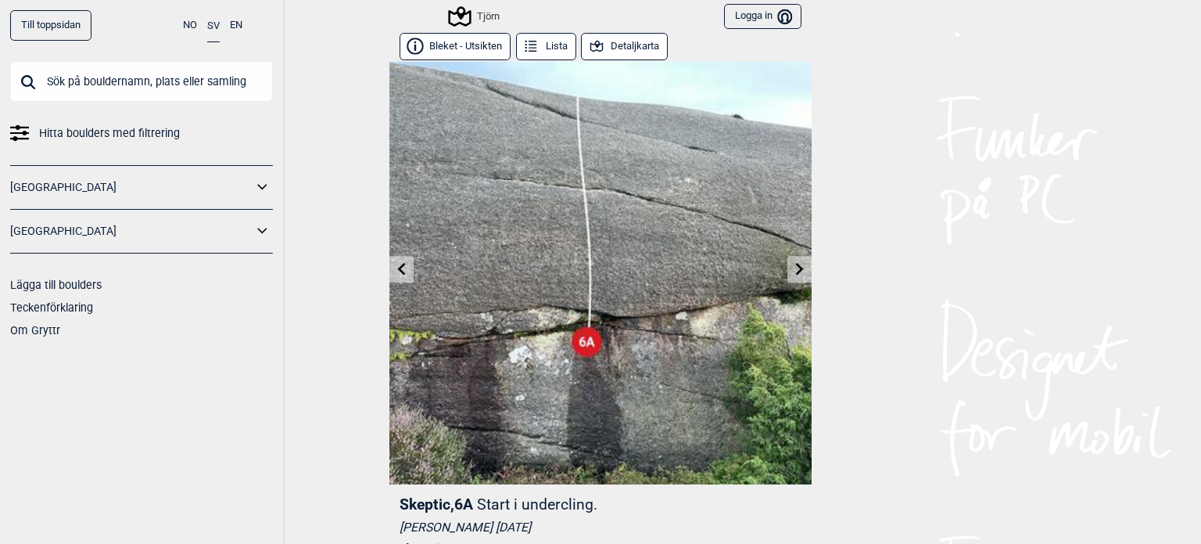
click at [794, 268] on icon at bounding box center [800, 268] width 13 height 13
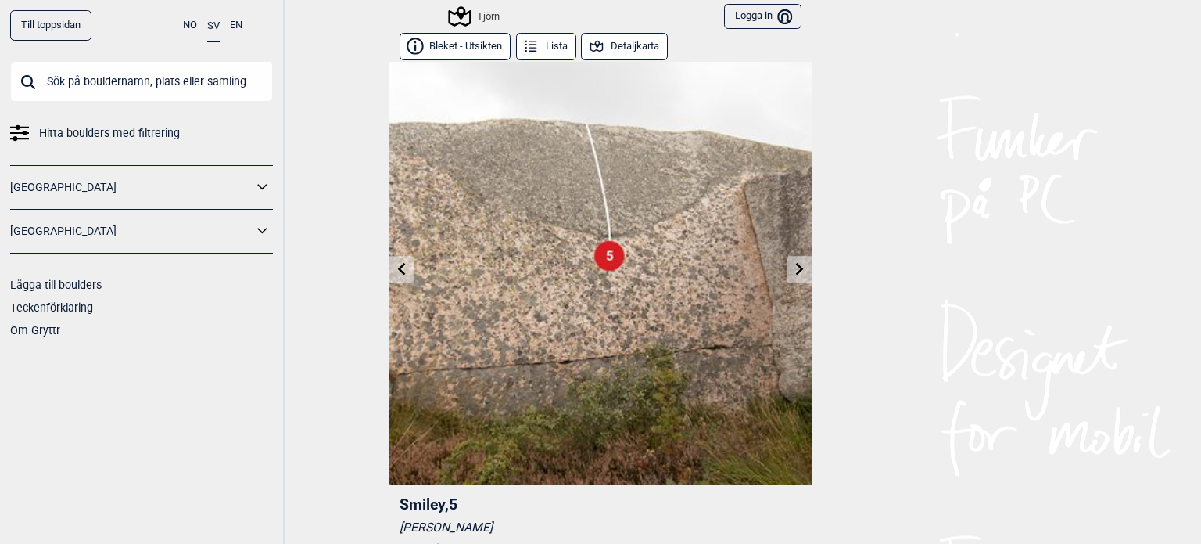
click at [794, 268] on icon at bounding box center [800, 268] width 13 height 13
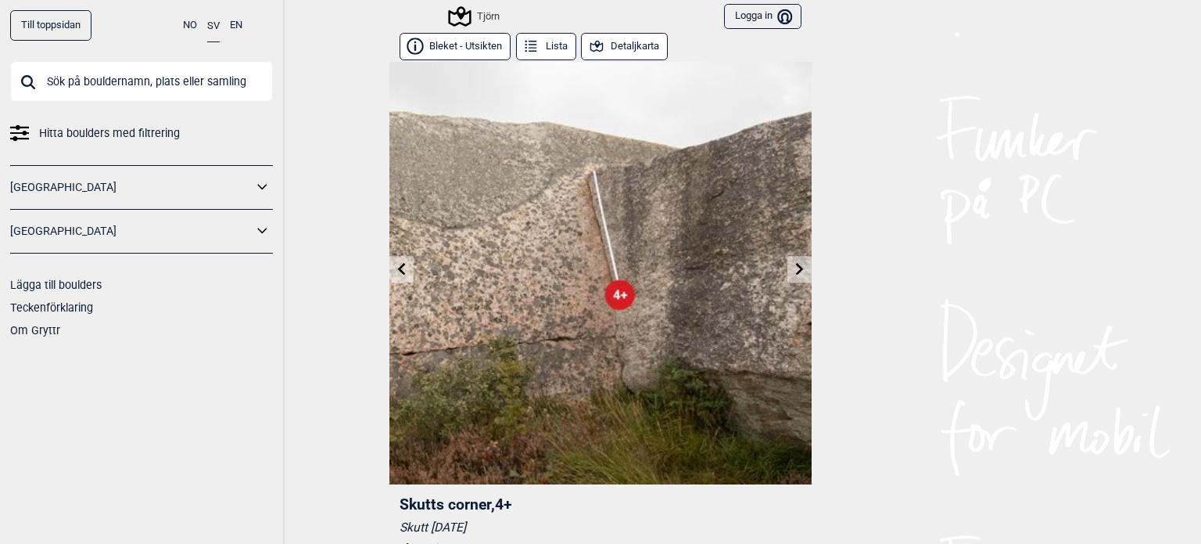
click at [262, 228] on icon at bounding box center [263, 231] width 20 height 23
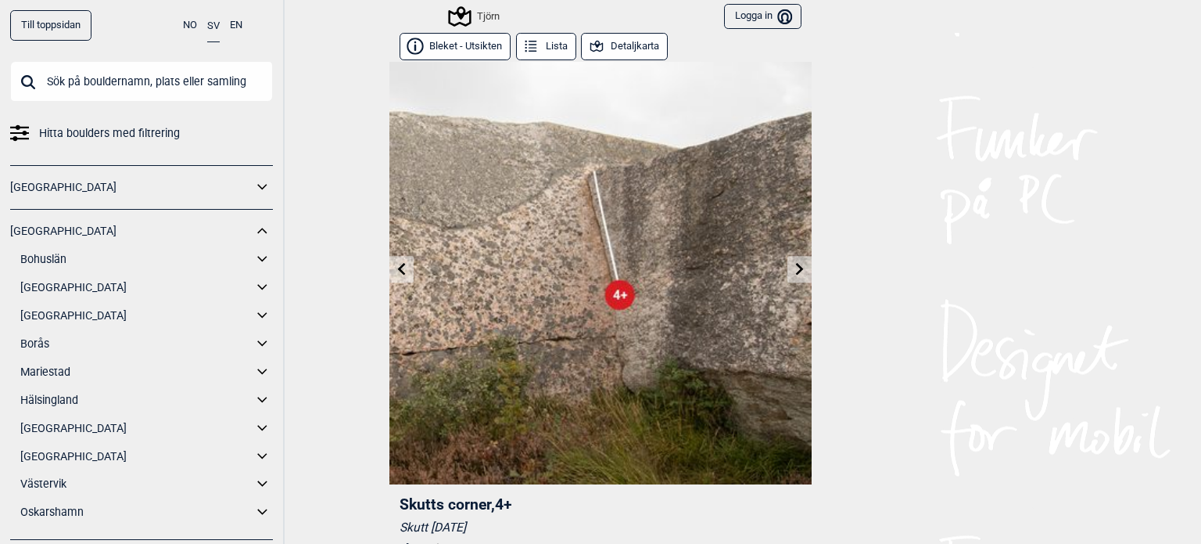
click at [253, 289] on icon at bounding box center [263, 287] width 20 height 23
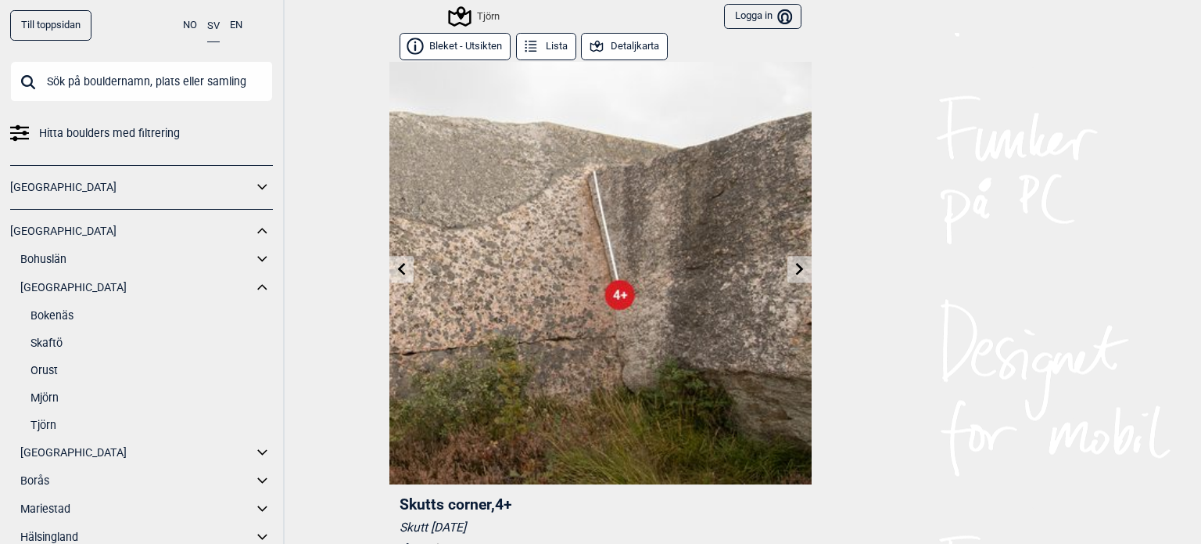
click at [48, 422] on link "Tjörn" at bounding box center [152, 425] width 242 height 23
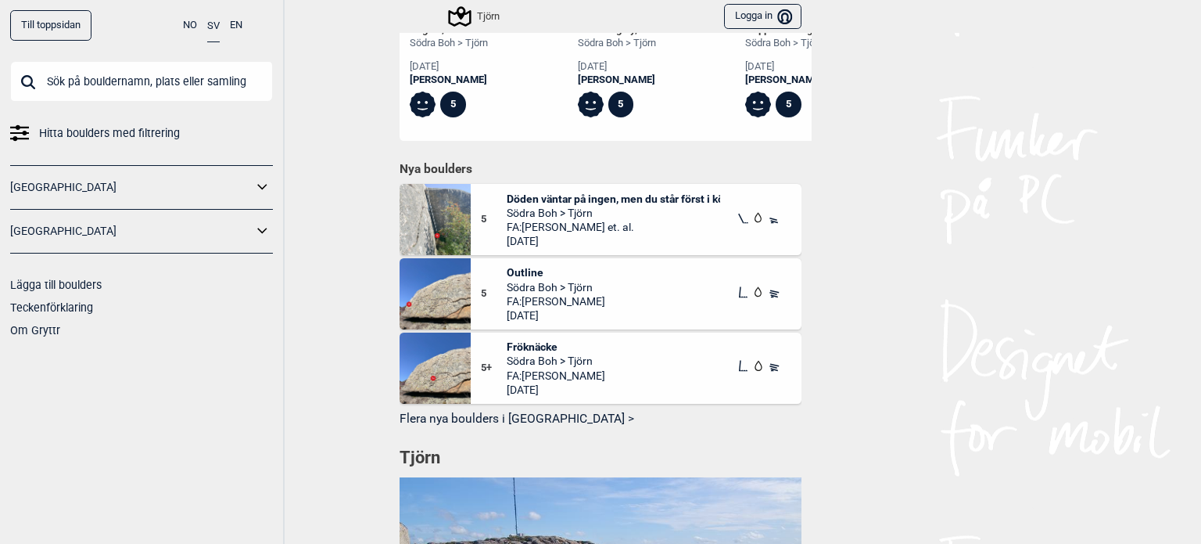
scroll to position [860, 0]
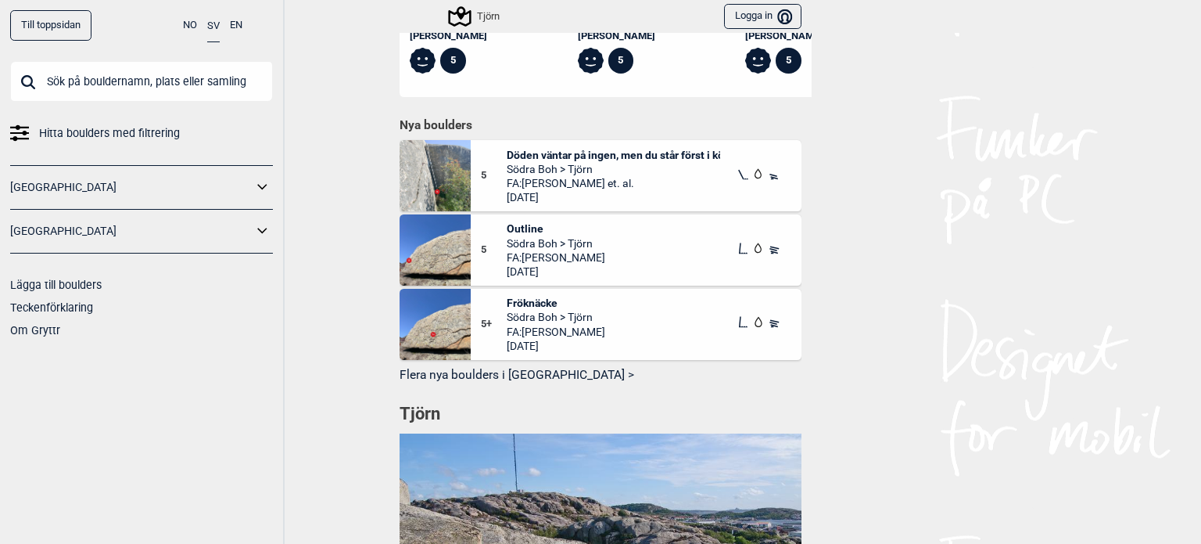
click at [485, 376] on button "Flera nya boulders i [GEOGRAPHIC_DATA] >" at bounding box center [601, 375] width 402 height 24
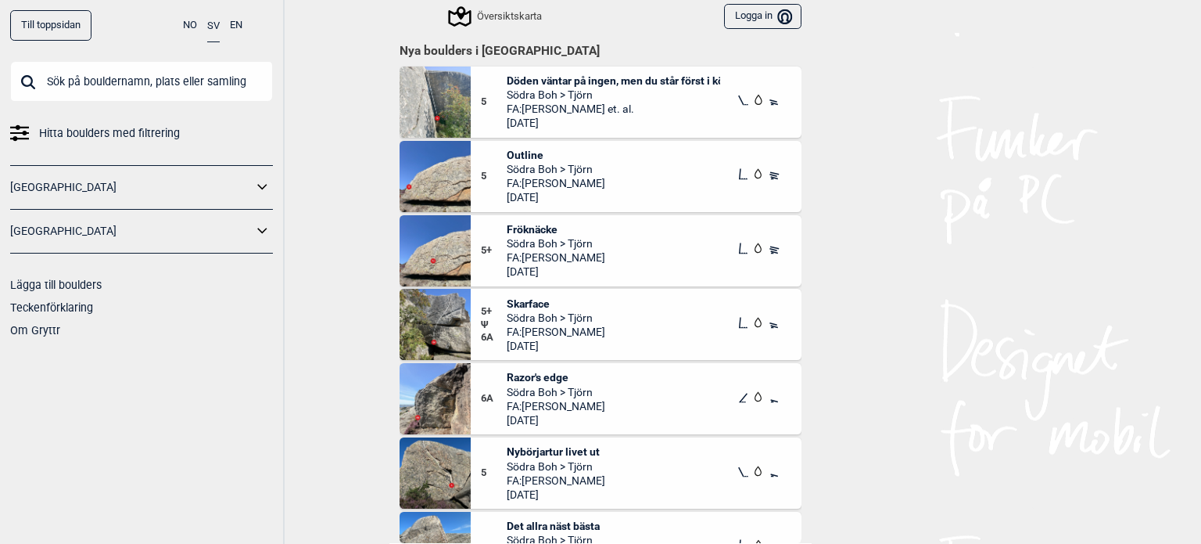
click at [531, 307] on span "Skarface" at bounding box center [556, 303] width 99 height 14
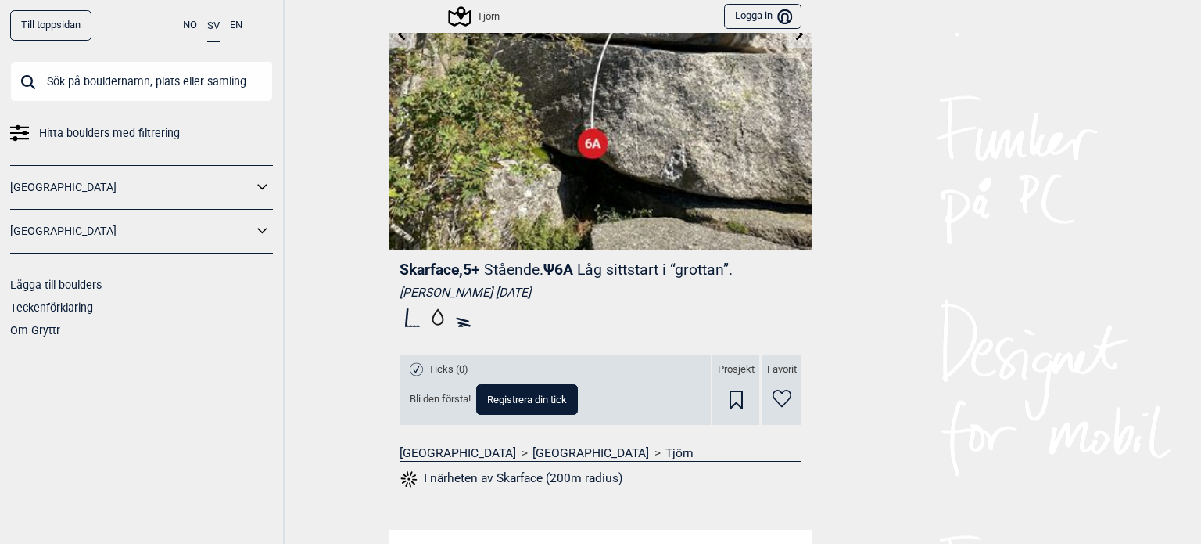
scroll to position [397, 0]
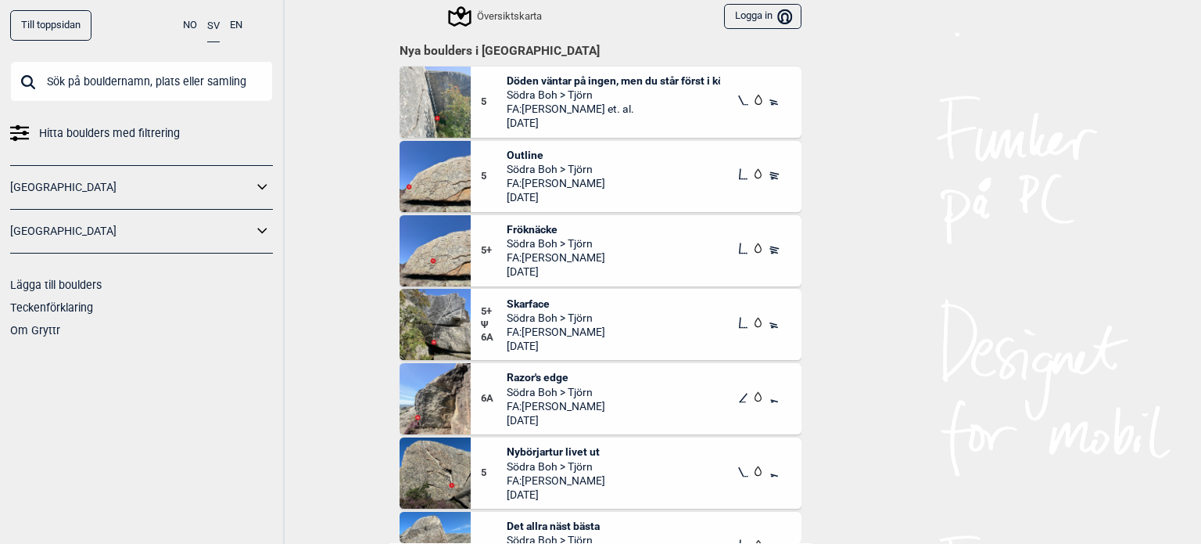
click at [533, 380] on span "Razor's edge" at bounding box center [556, 377] width 99 height 14
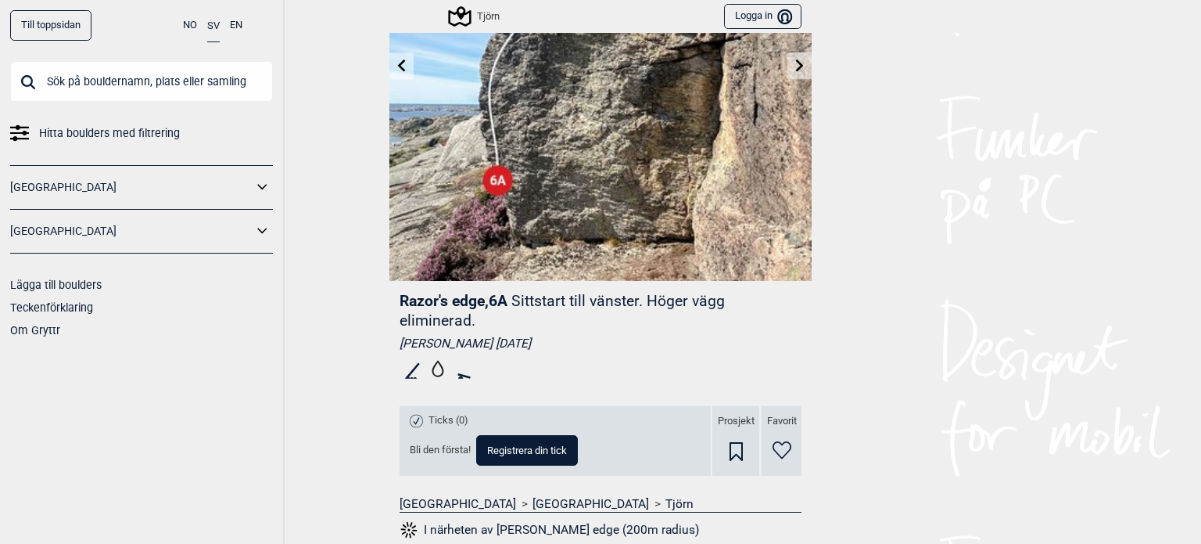
scroll to position [235, 0]
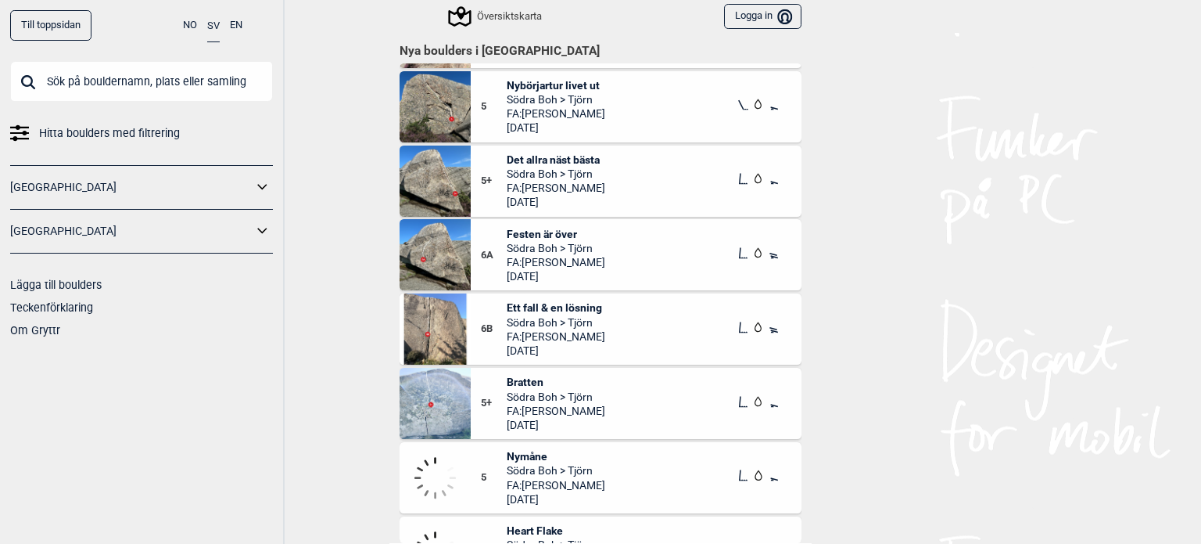
scroll to position [391, 0]
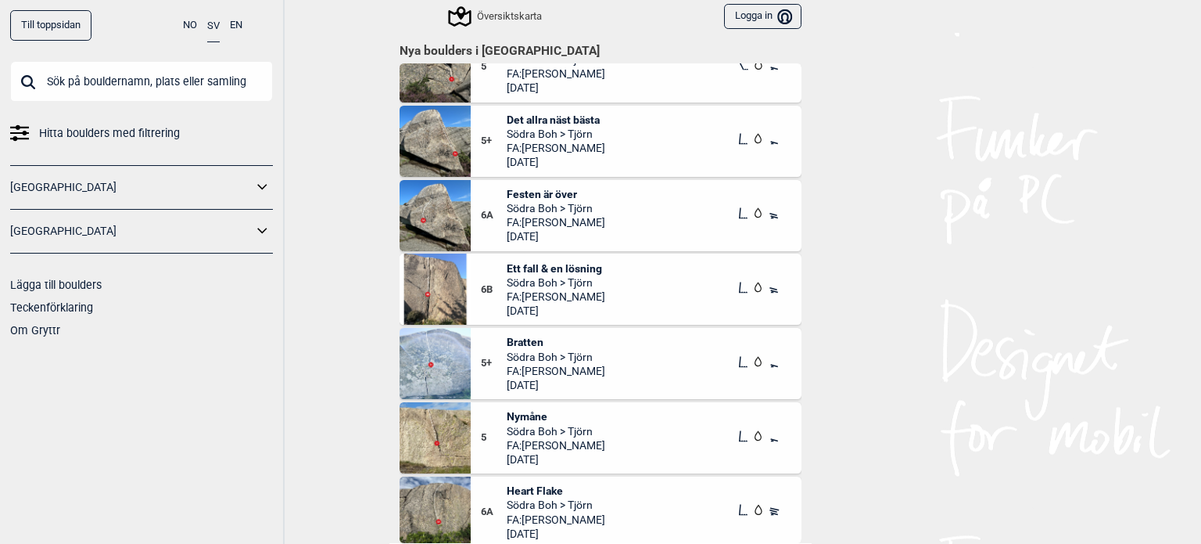
click at [566, 266] on span "Ett fall & en lösning" at bounding box center [556, 268] width 99 height 14
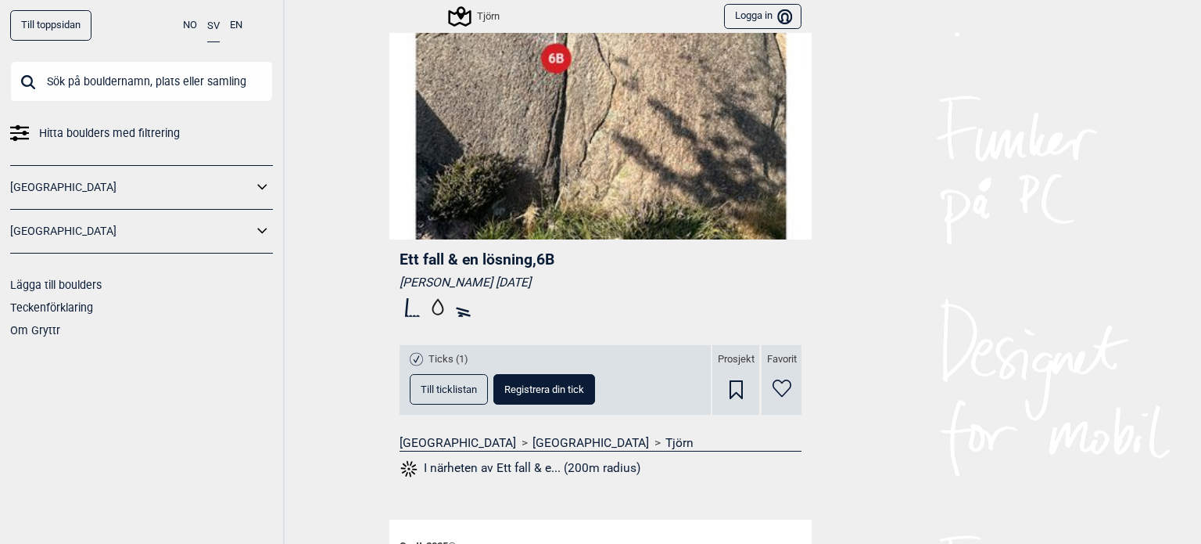
scroll to position [313, 0]
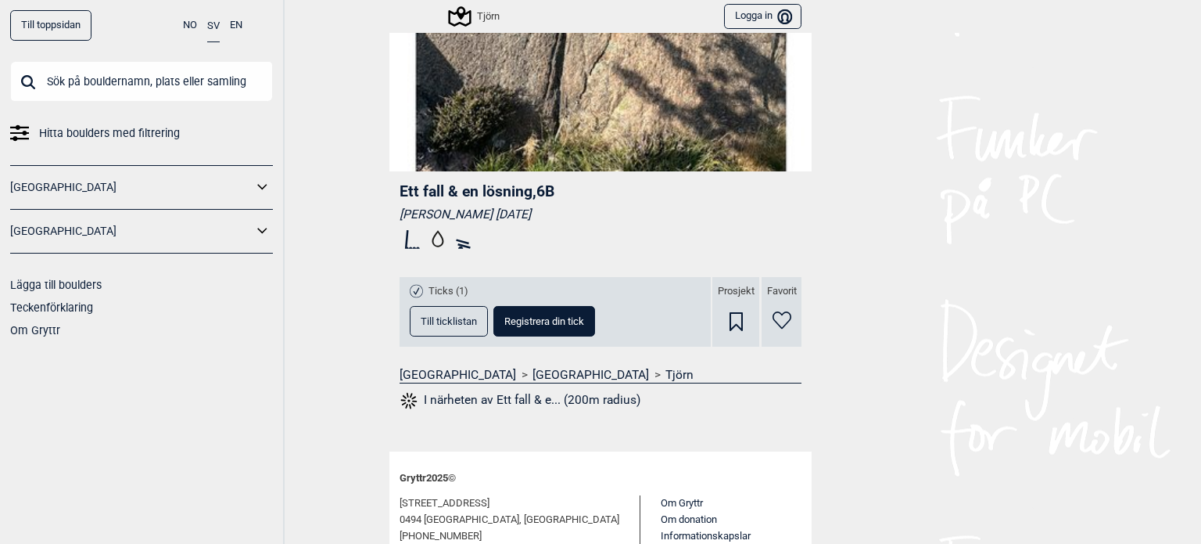
click at [497, 397] on button "I närheten av Ett fall & e... (200m radius)" at bounding box center [520, 400] width 241 height 20
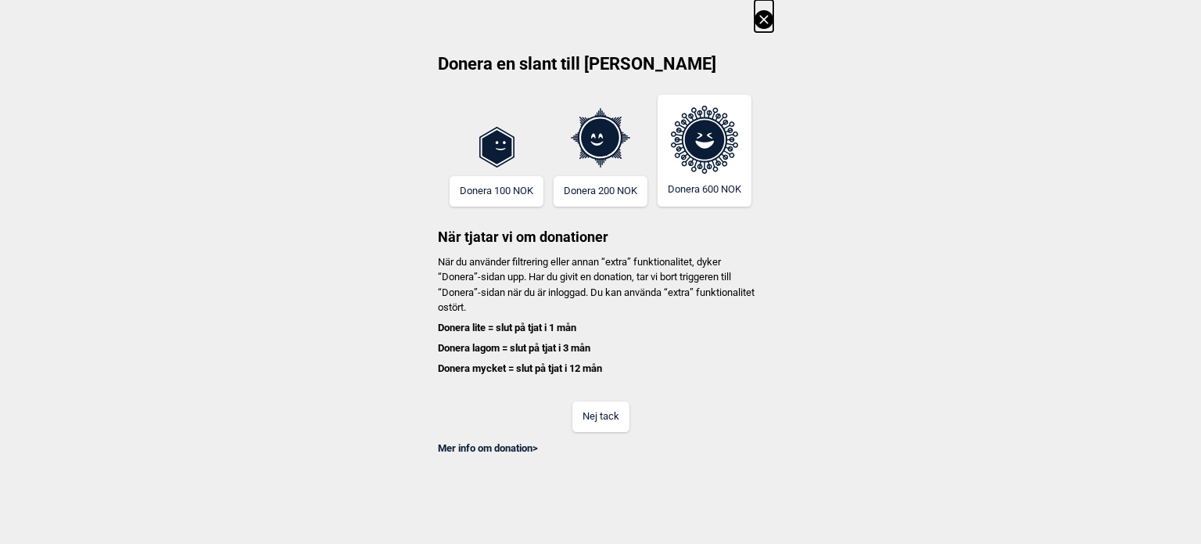
scroll to position [0, 3173]
click at [764, 20] on icon at bounding box center [764, 19] width 9 height 9
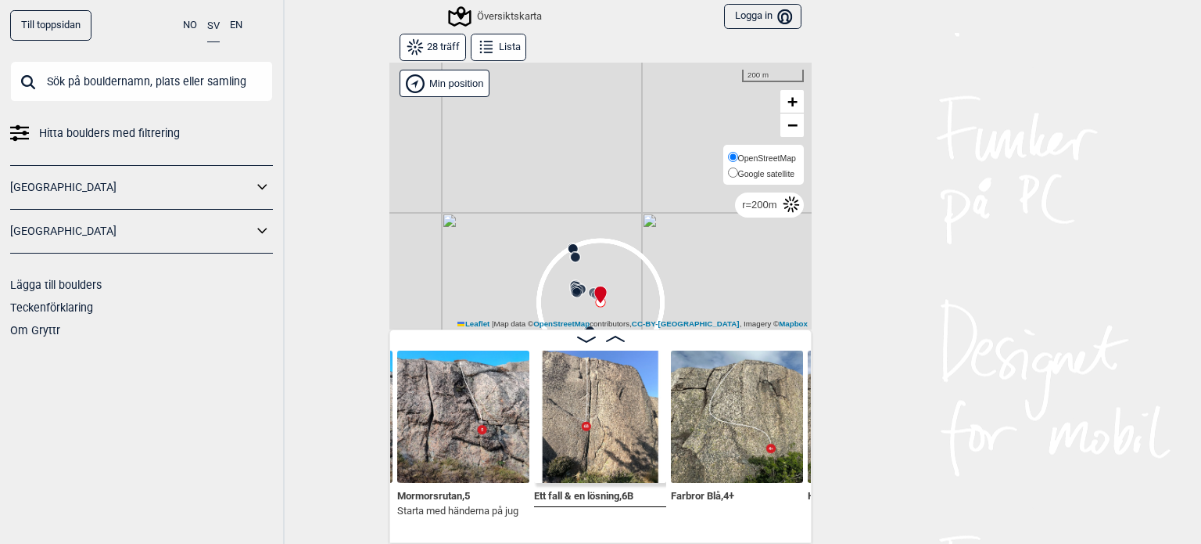
click at [767, 174] on span "Google satellite" at bounding box center [766, 173] width 57 height 9
click at [738, 174] on input "Google satellite" at bounding box center [733, 172] width 10 height 10
radio input "true"
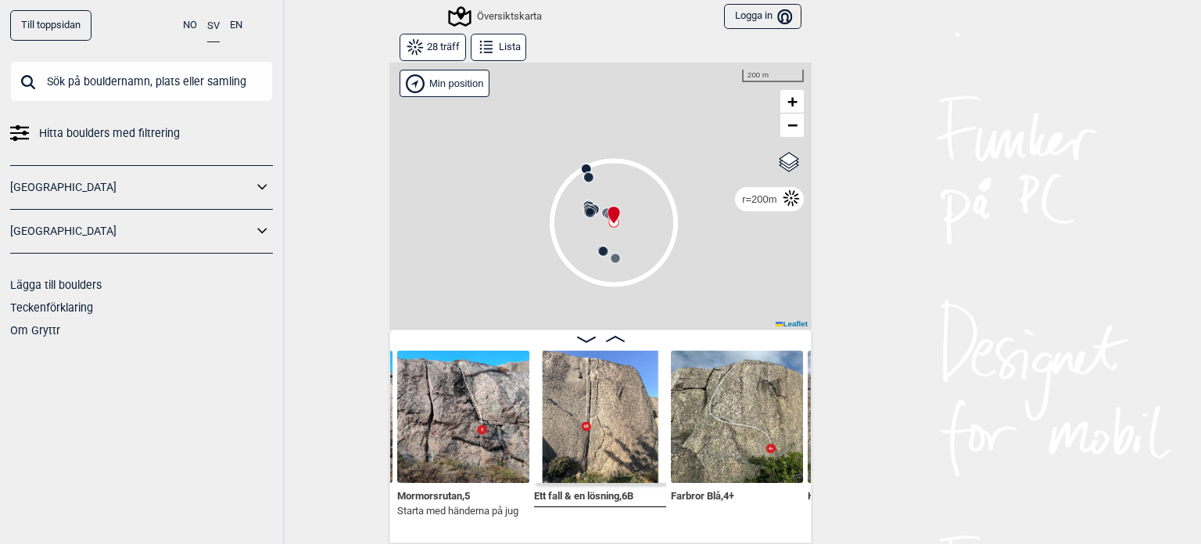
drag, startPoint x: 657, startPoint y: 300, endPoint x: 670, endPoint y: 220, distance: 80.9
click at [670, 220] on icon at bounding box center [614, 222] width 124 height 124
